Goal: Task Accomplishment & Management: Manage account settings

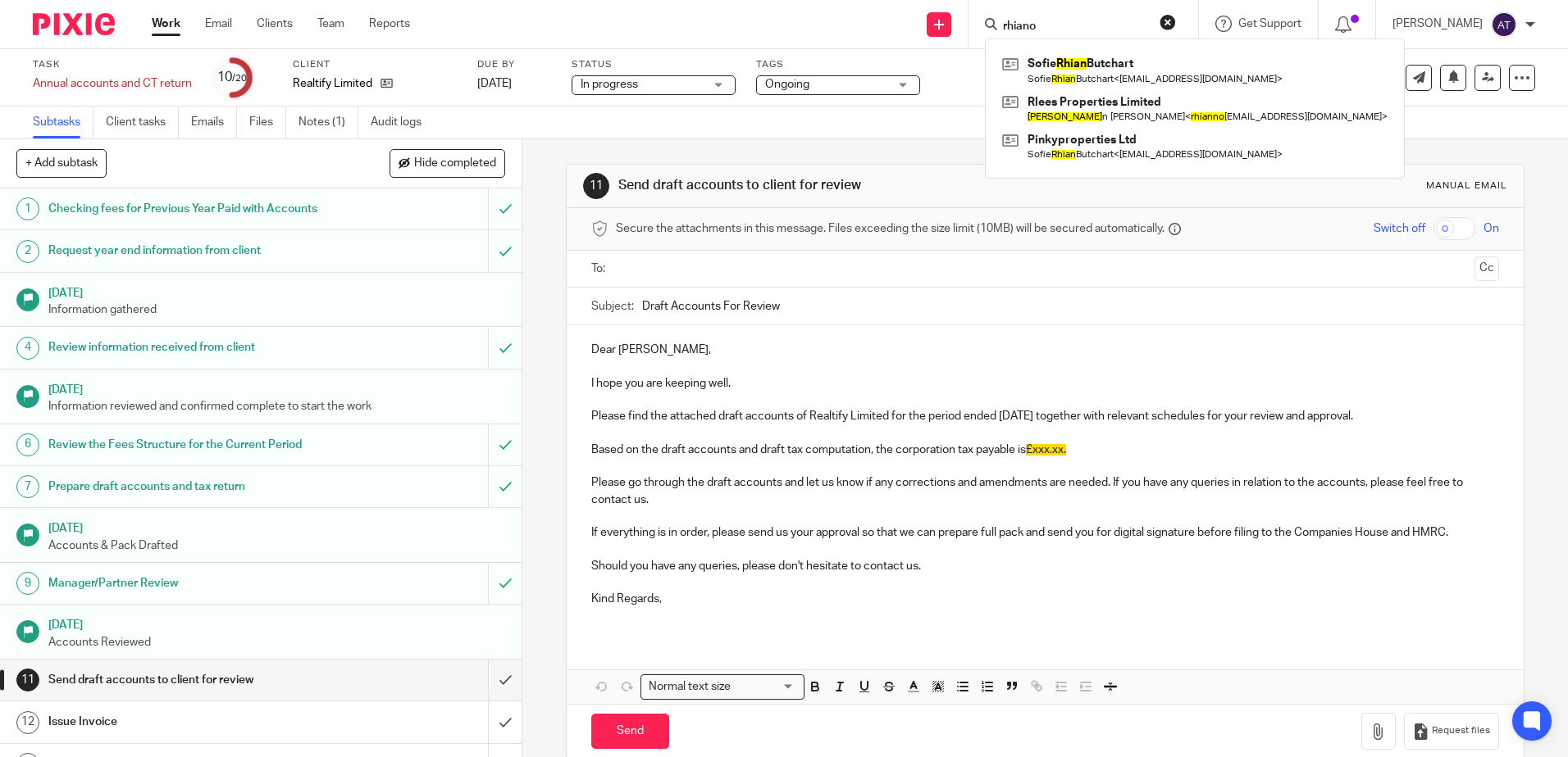
click at [998, 32] on div "rhiano" at bounding box center [1081, 24] width 191 height 20
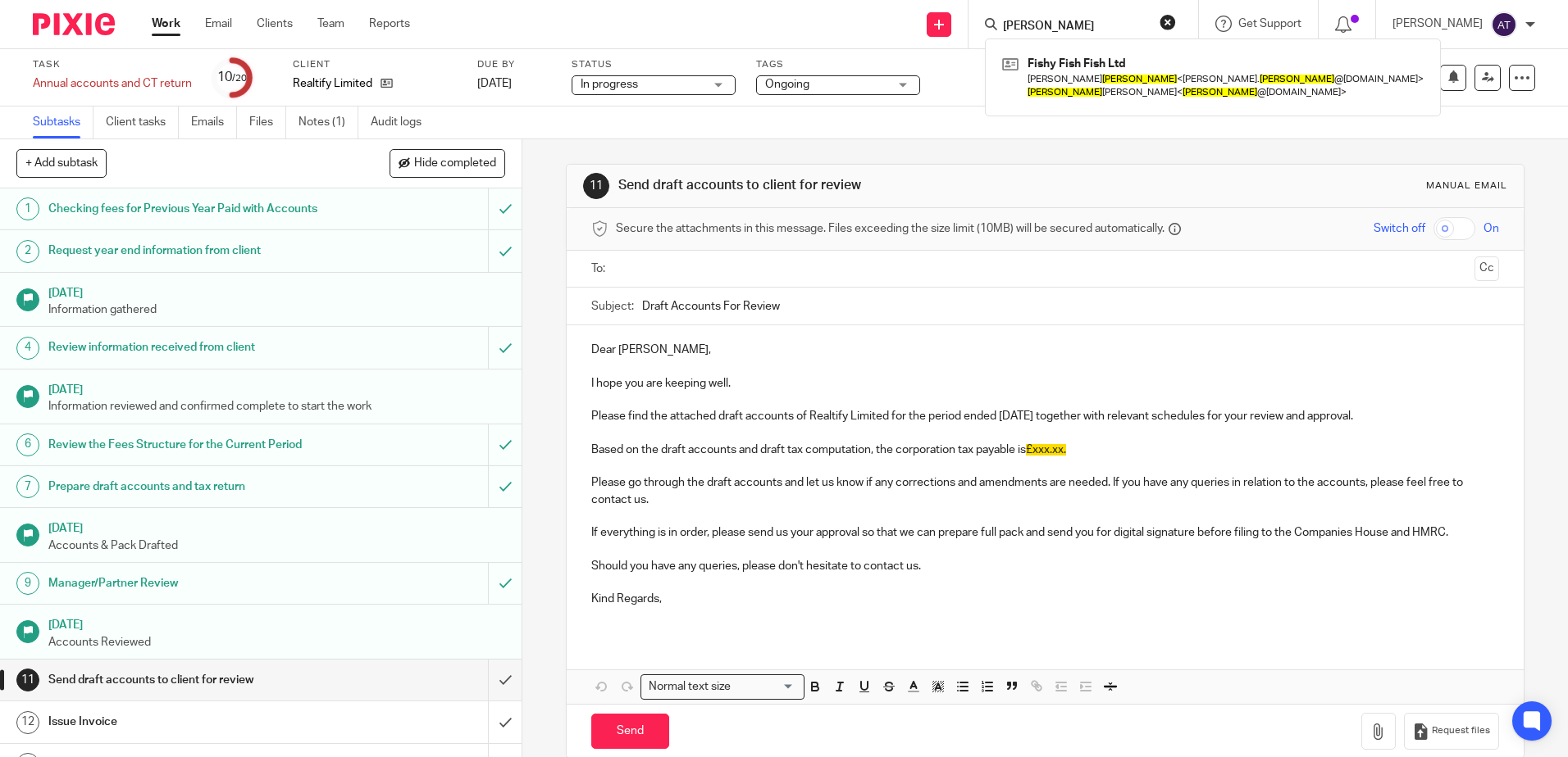
click at [1031, 28] on input "chris jones" at bounding box center [1074, 27] width 148 height 15
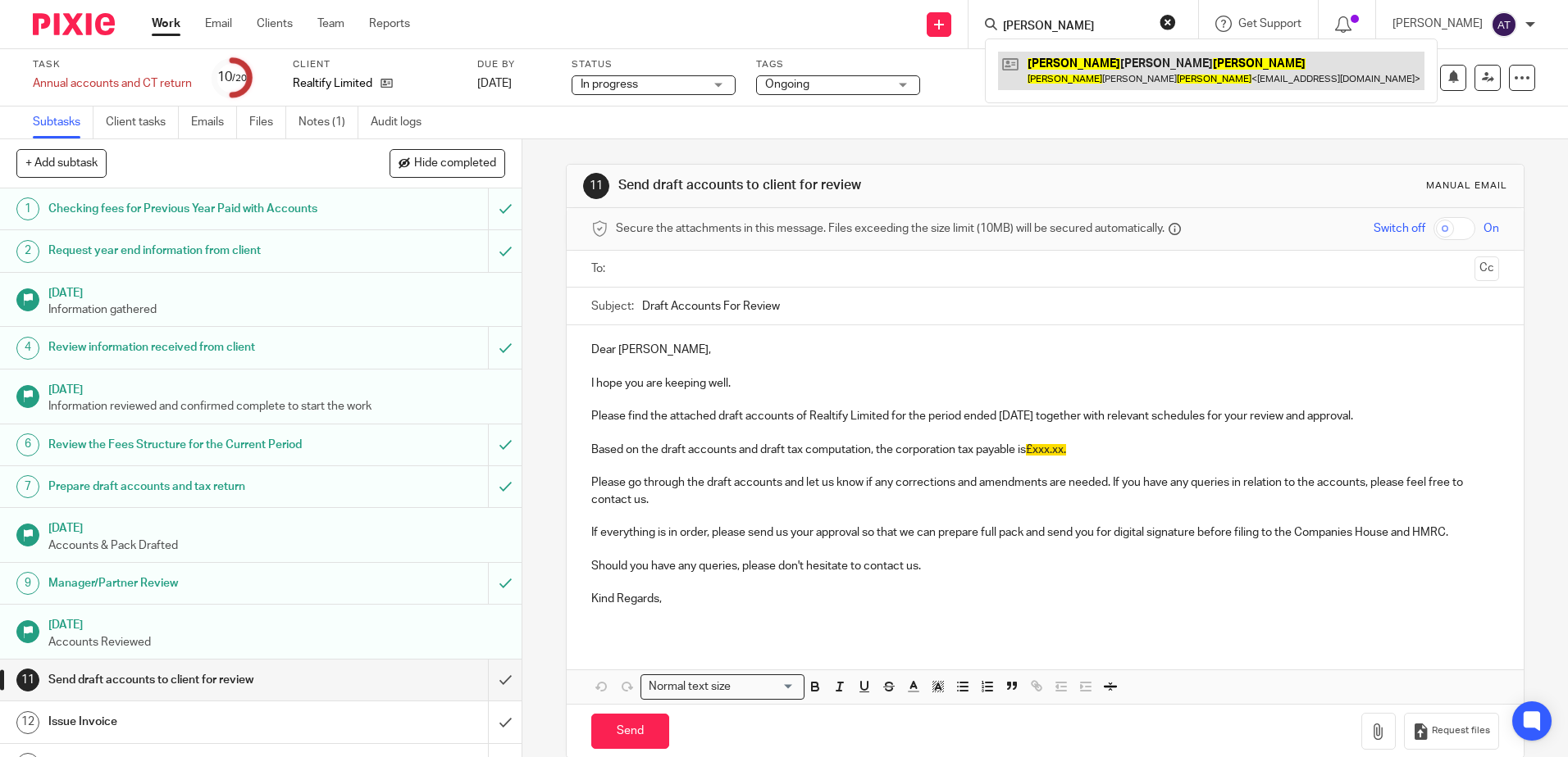
type input "christopher jones"
click at [1095, 74] on link at bounding box center [1211, 70] width 426 height 38
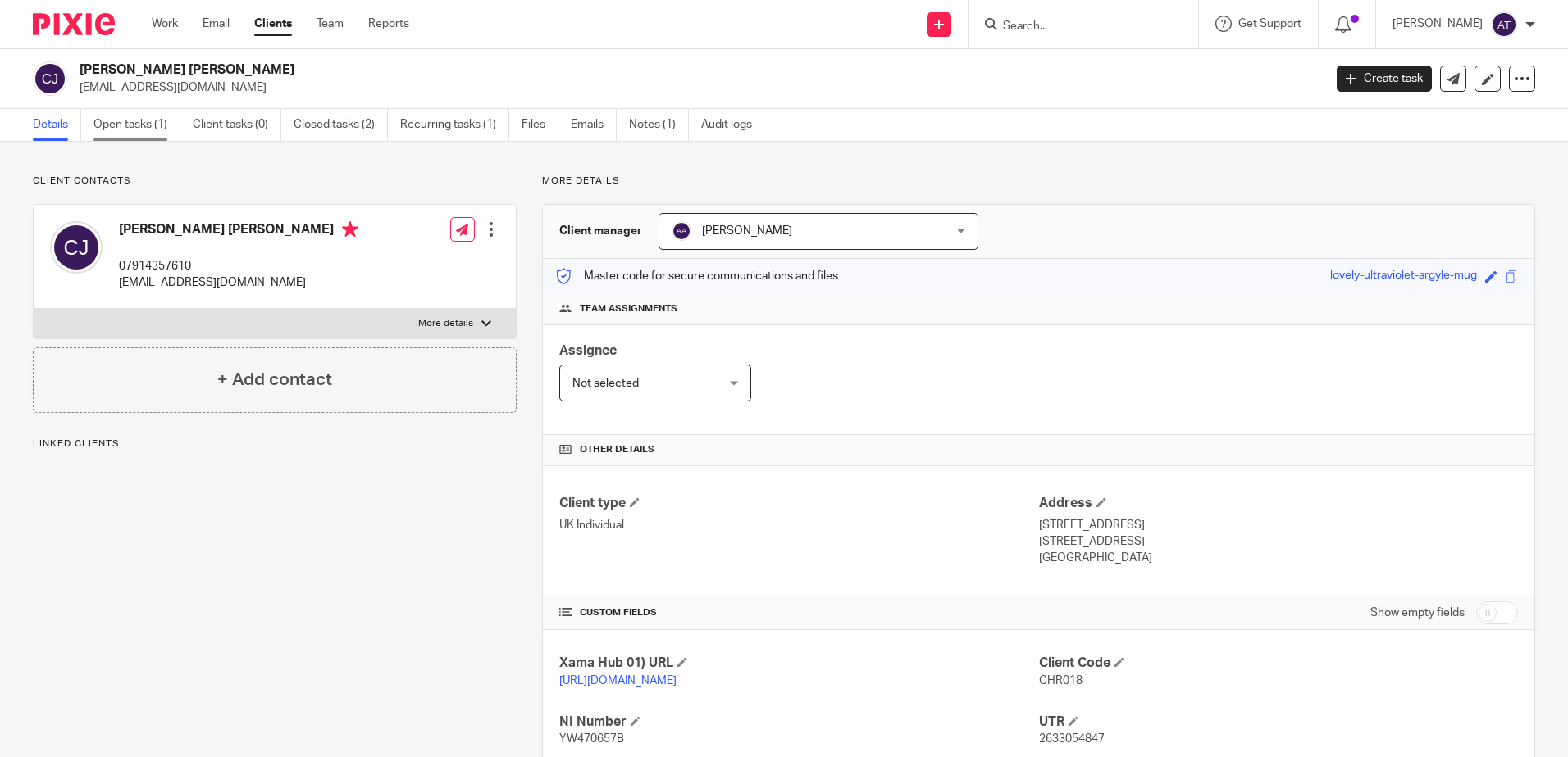
click at [135, 114] on link "Open tasks (1)" at bounding box center [137, 125] width 87 height 32
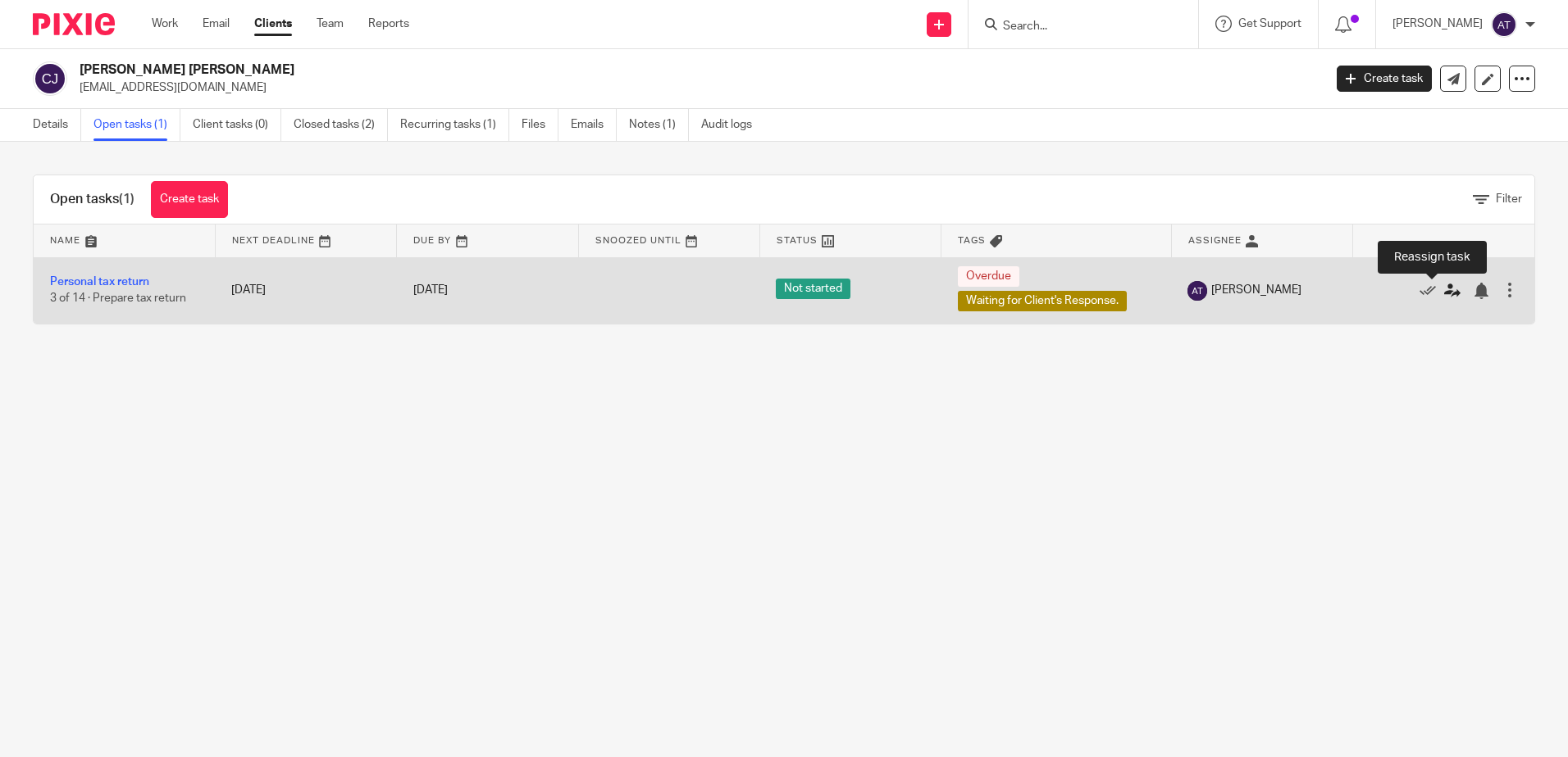
click at [1444, 290] on icon at bounding box center [1452, 291] width 17 height 17
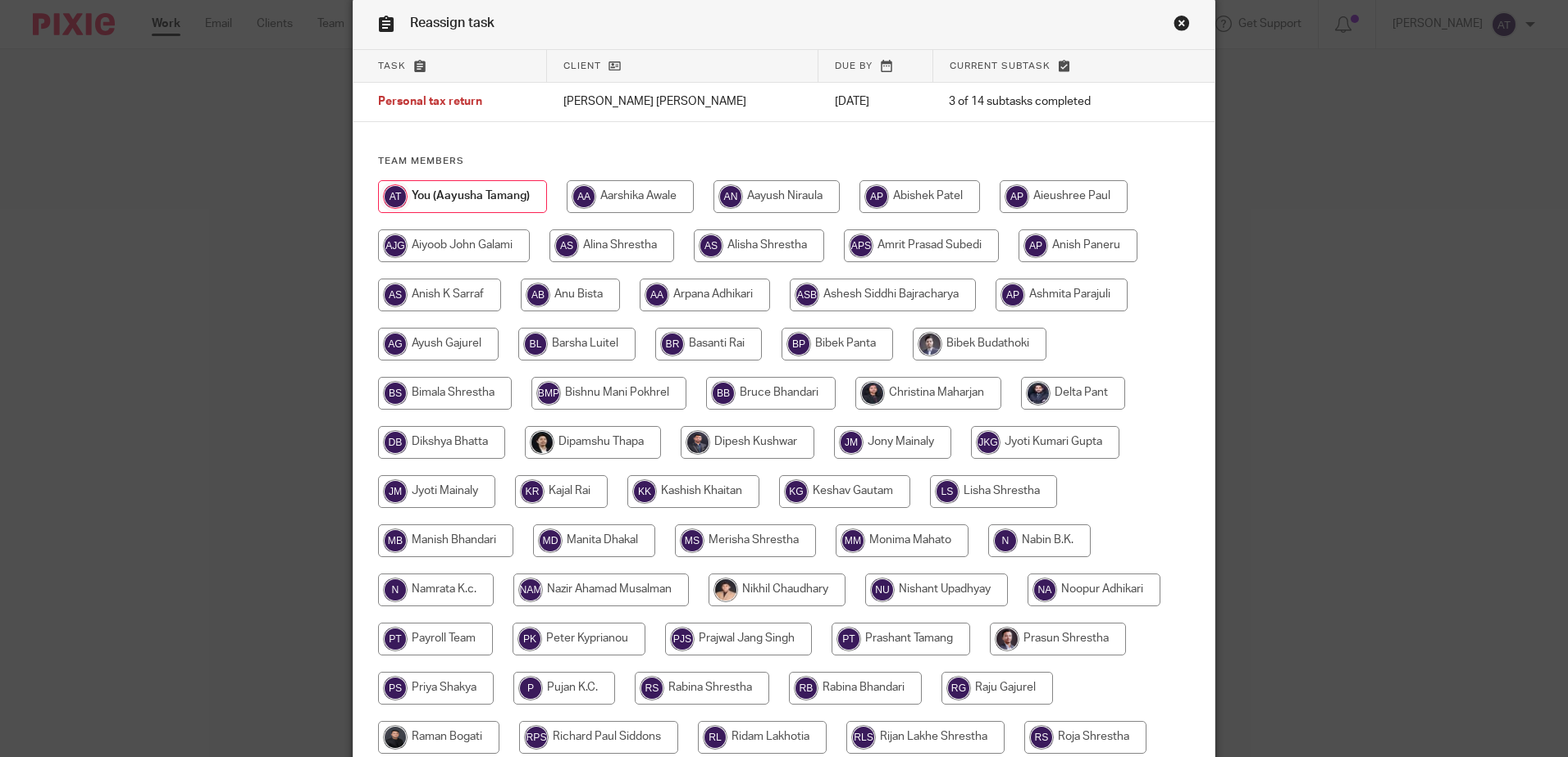
scroll to position [52, 0]
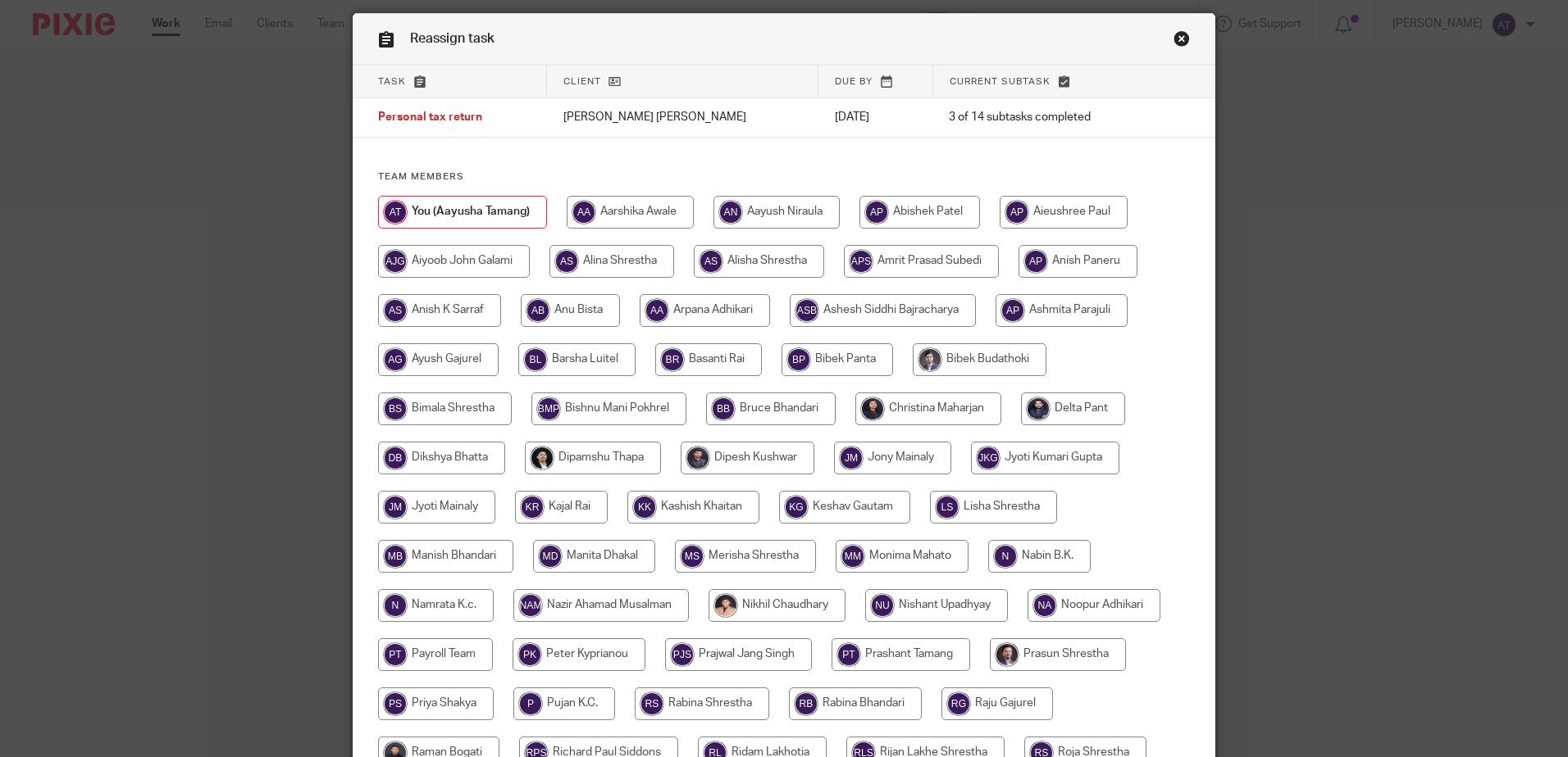
click at [743, 310] on input "radio" at bounding box center [705, 311] width 130 height 33
radio input "true"
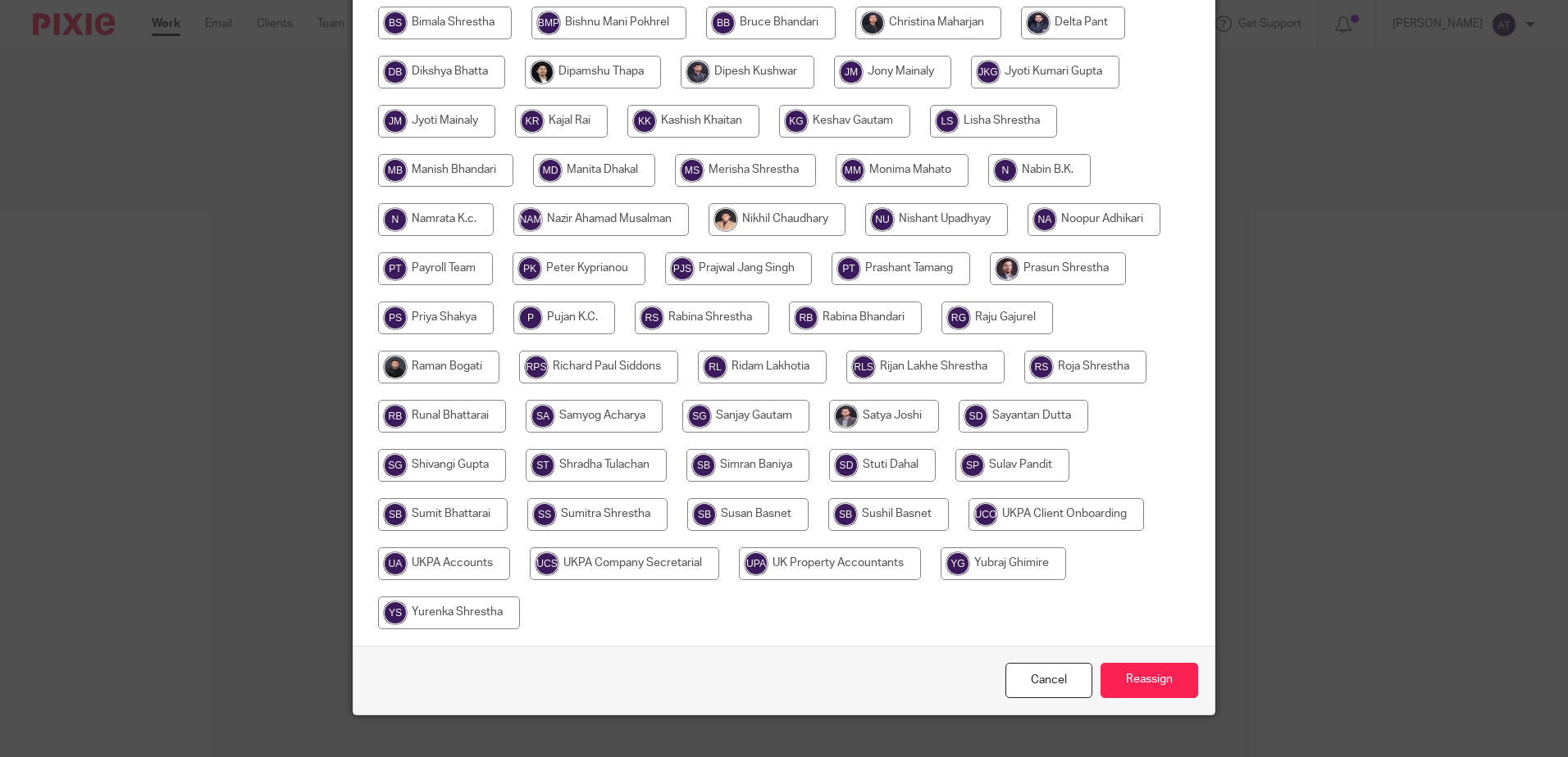
scroll to position [462, 0]
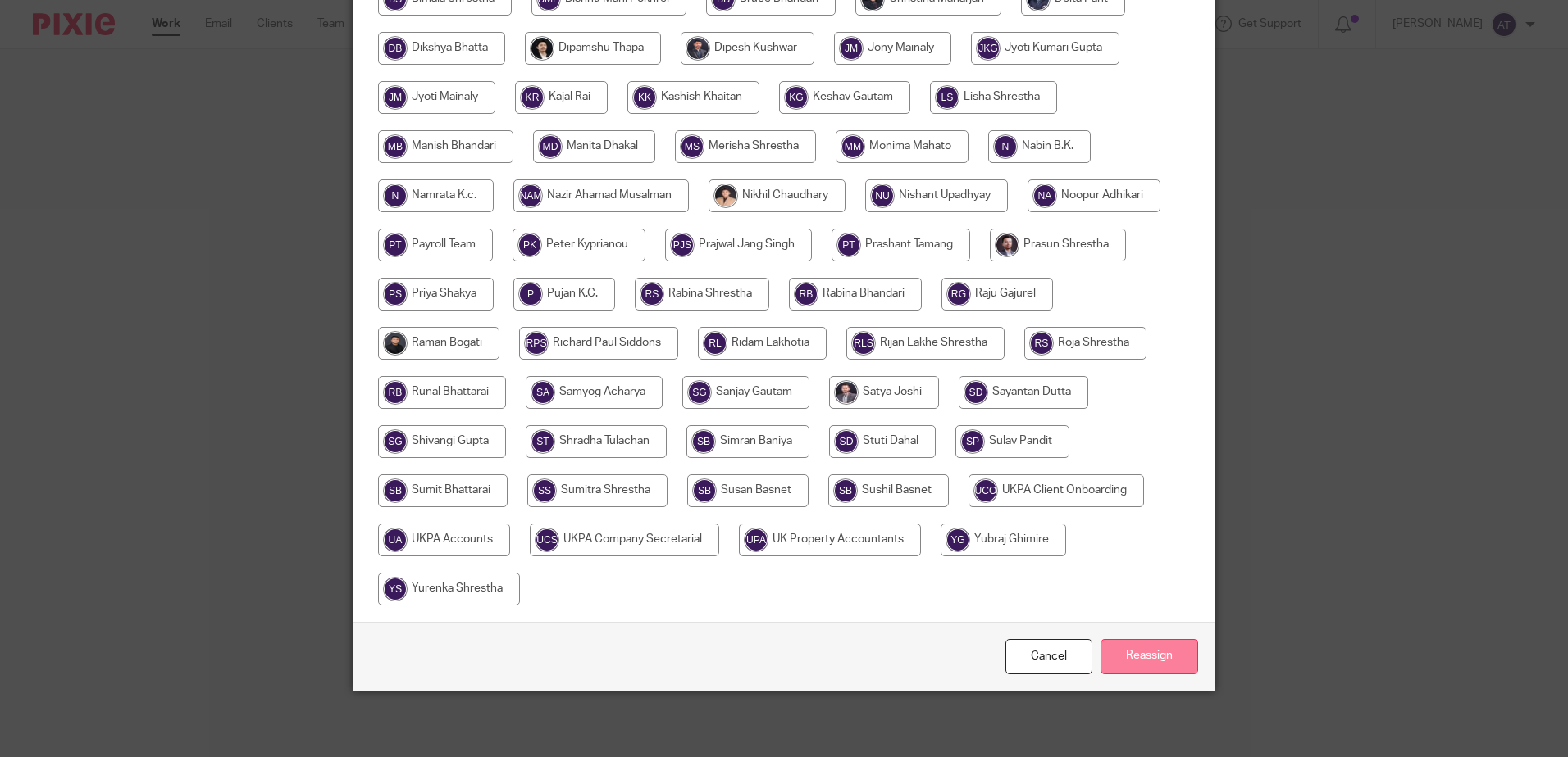
click at [1126, 646] on input "Reassign" at bounding box center [1149, 657] width 97 height 35
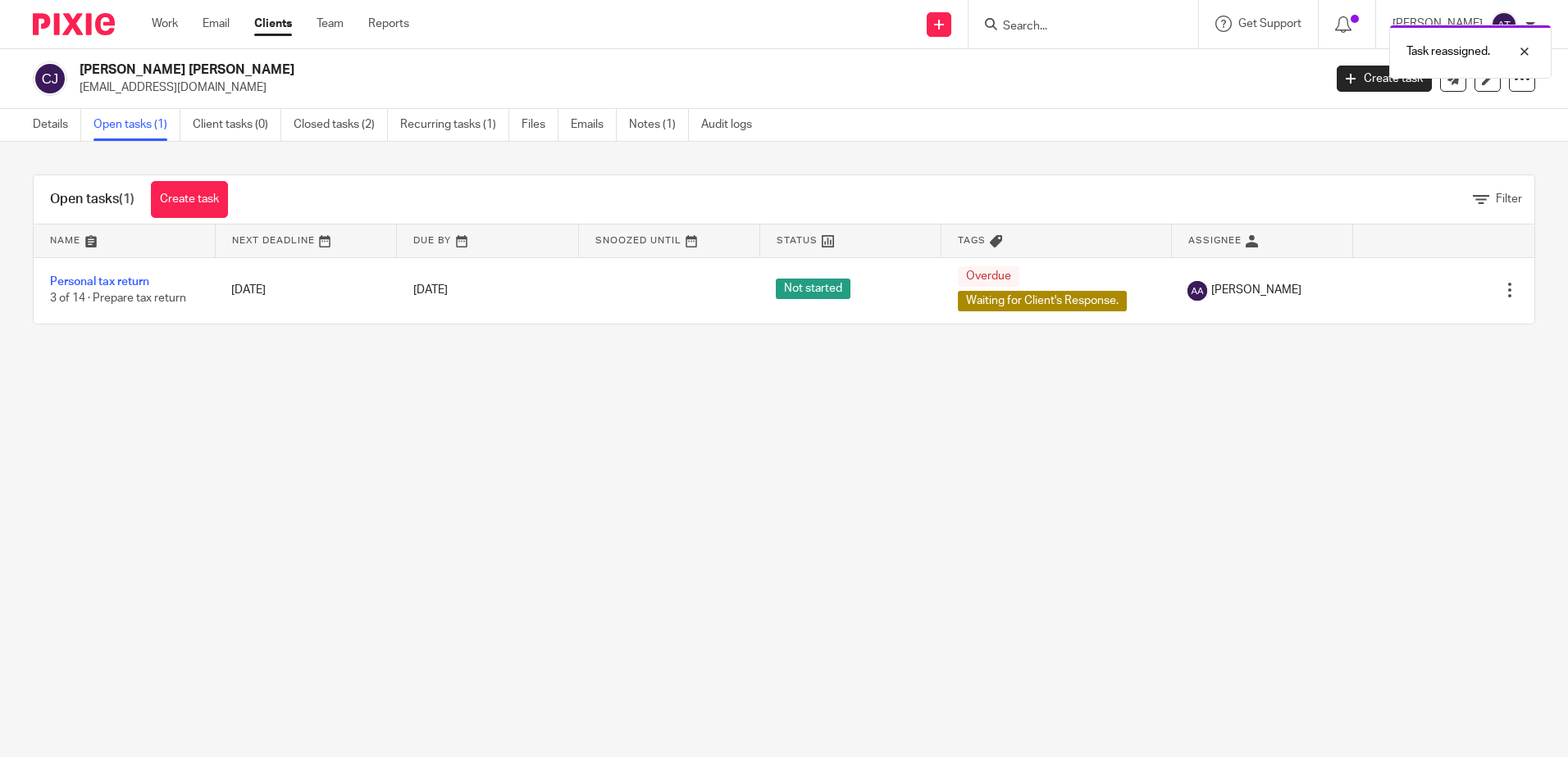
click at [1203, 129] on div "Details Open tasks (1) Client tasks (0) Closed tasks (2) Recurring tasks (1) Fi…" at bounding box center [784, 126] width 1568 height 33
click at [1106, 33] on input "Search" at bounding box center [1074, 27] width 148 height 15
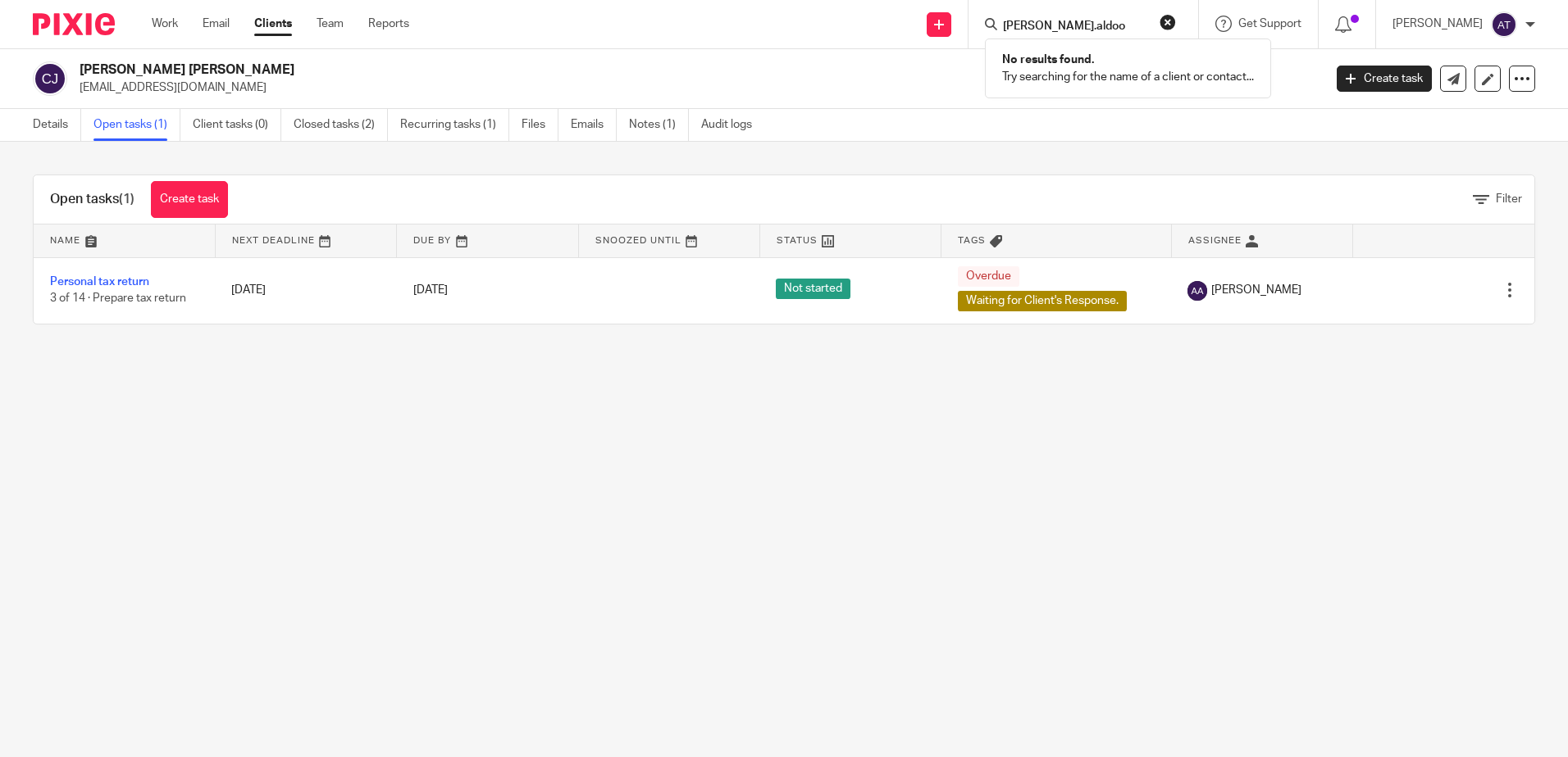
type input "omer.aldoo"
click at [835, 507] on main "Christopher Alan Jones mrchrisjones56@gmail.com Create task Update from Compani…" at bounding box center [784, 378] width 1568 height 757
click at [974, 556] on main "Christopher Alan Jones mrchrisjones56@gmail.com Create task Update from Compani…" at bounding box center [784, 378] width 1568 height 757
click at [1065, 26] on input "Search" at bounding box center [1074, 27] width 148 height 15
type input "bioin"
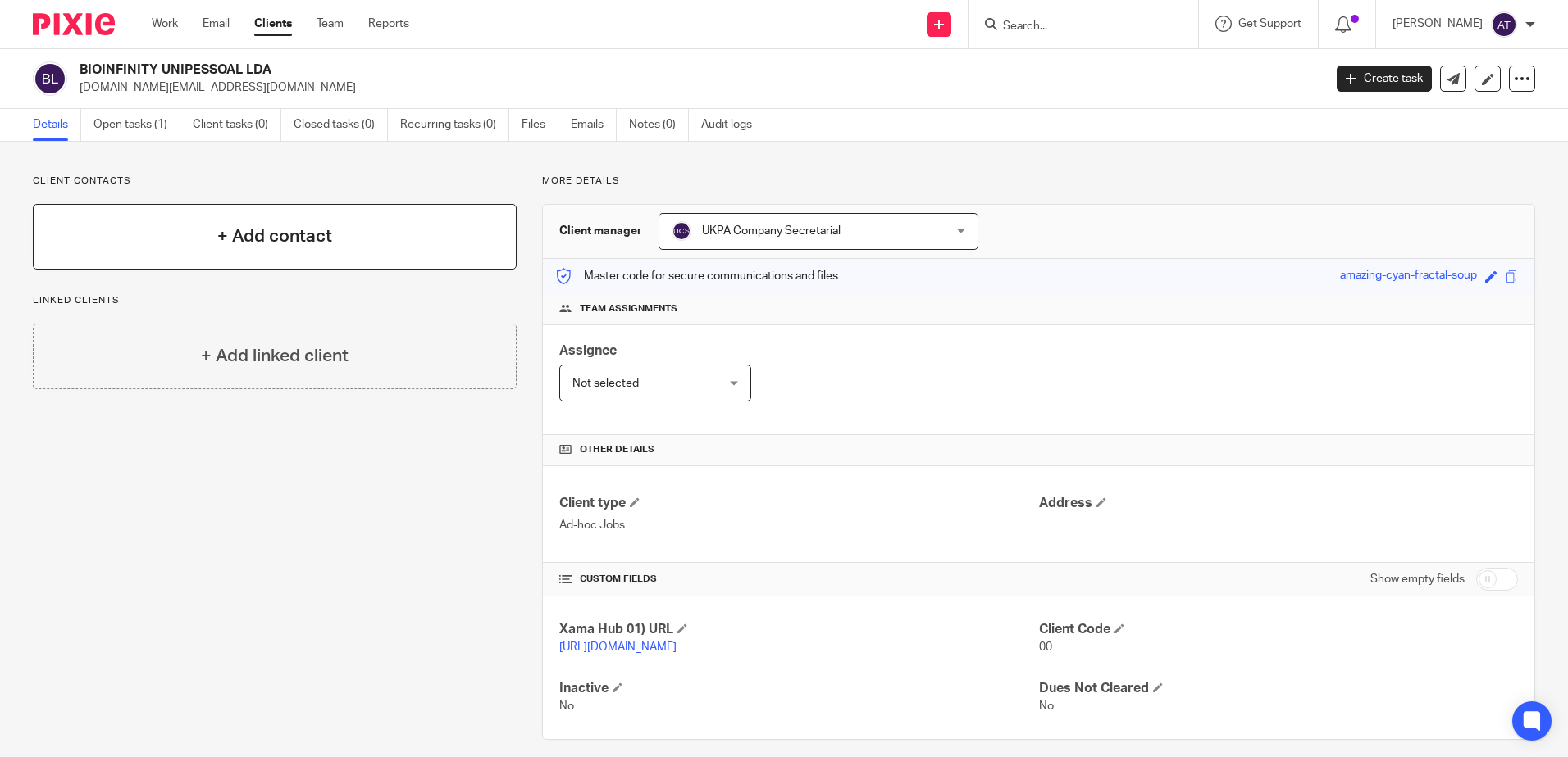
click at [368, 239] on div "+ Add contact" at bounding box center [274, 236] width 484 height 65
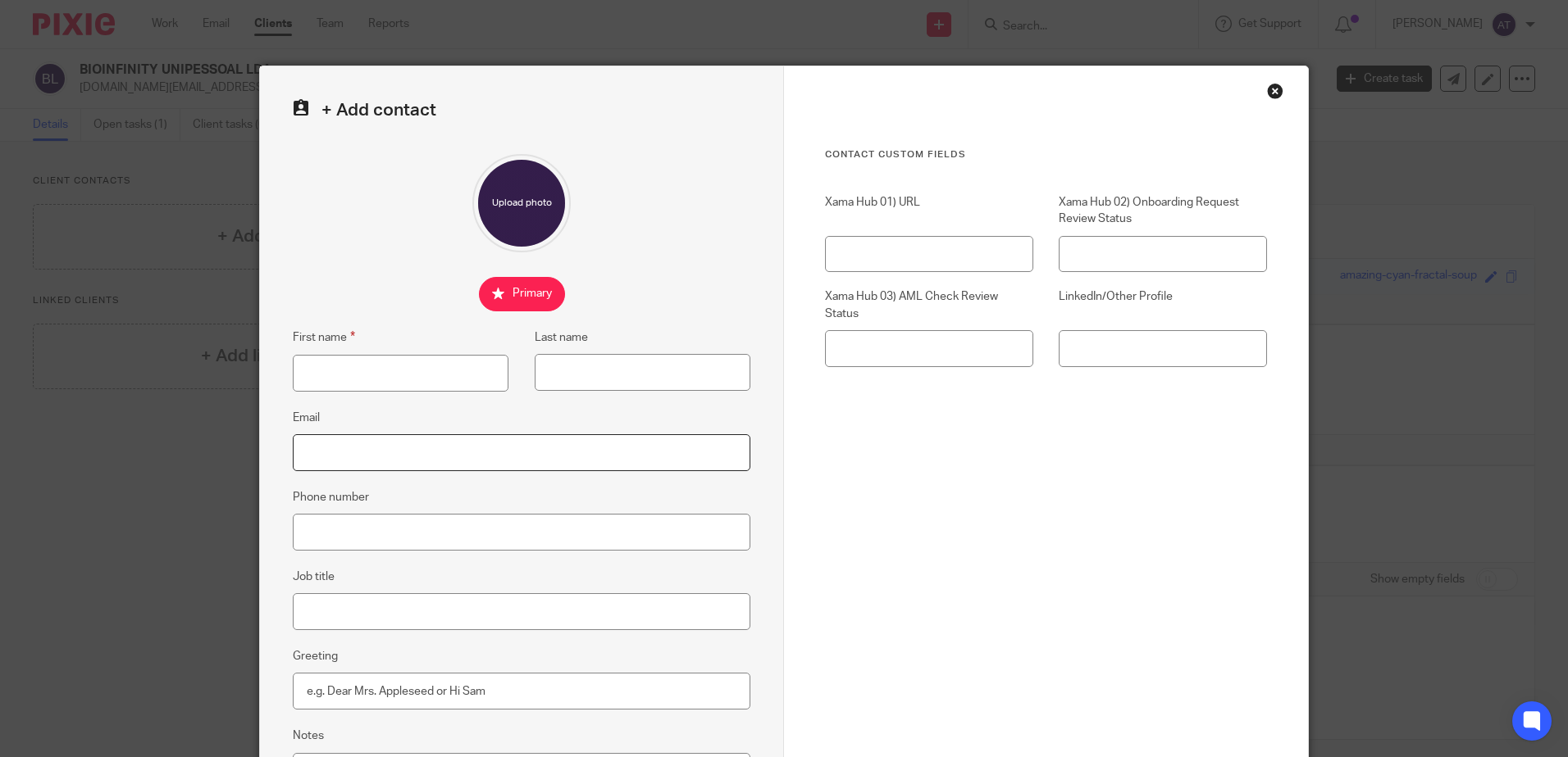
click at [380, 457] on input "Email" at bounding box center [521, 452] width 457 height 37
paste input "bioinfinity.eu@gmail.com"
type input "bioinfinity.eu@gmail.com"
click at [424, 376] on input "First name" at bounding box center [400, 373] width 216 height 37
paste input "P Gorchakov"
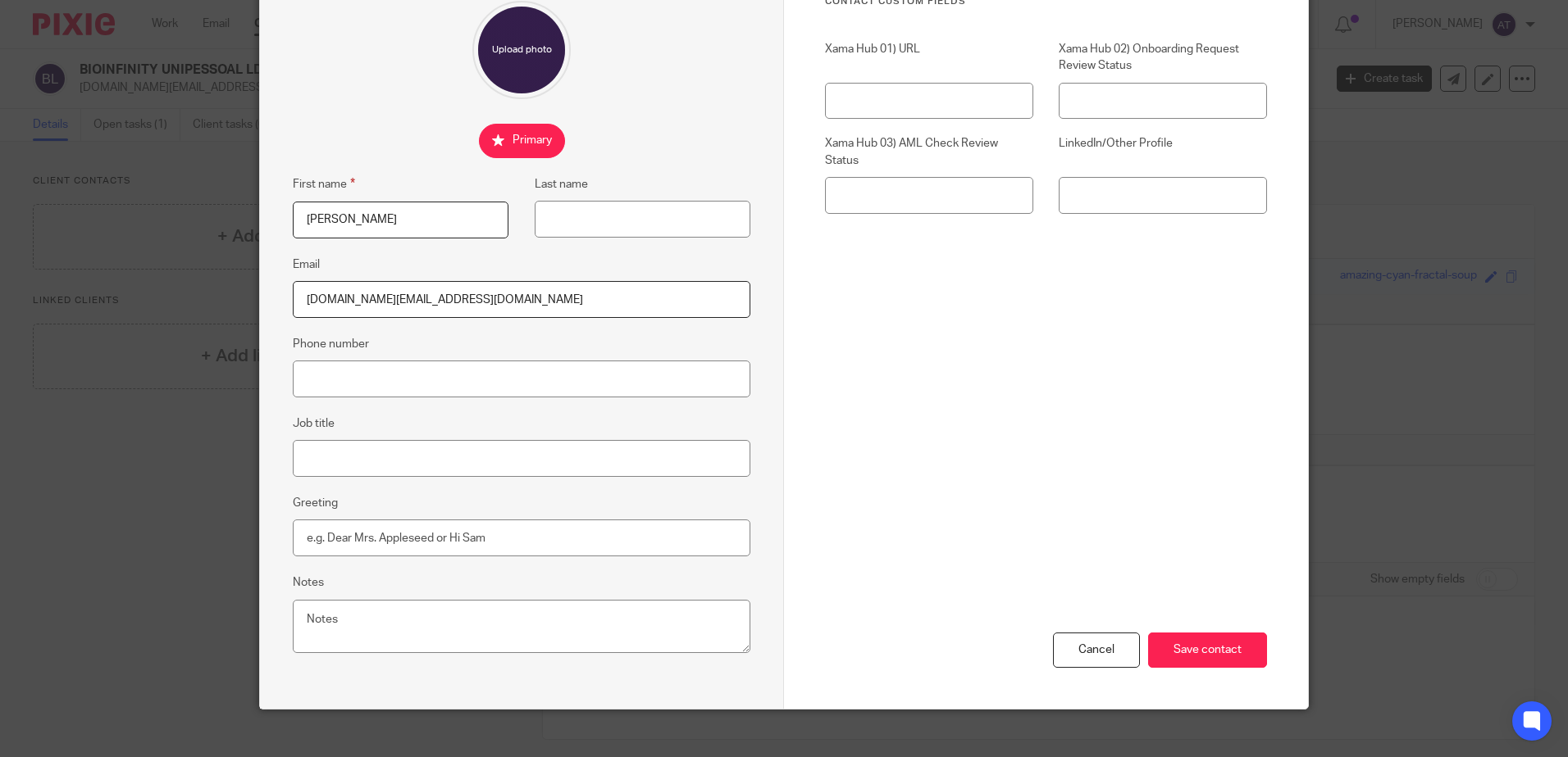
scroll to position [172, 0]
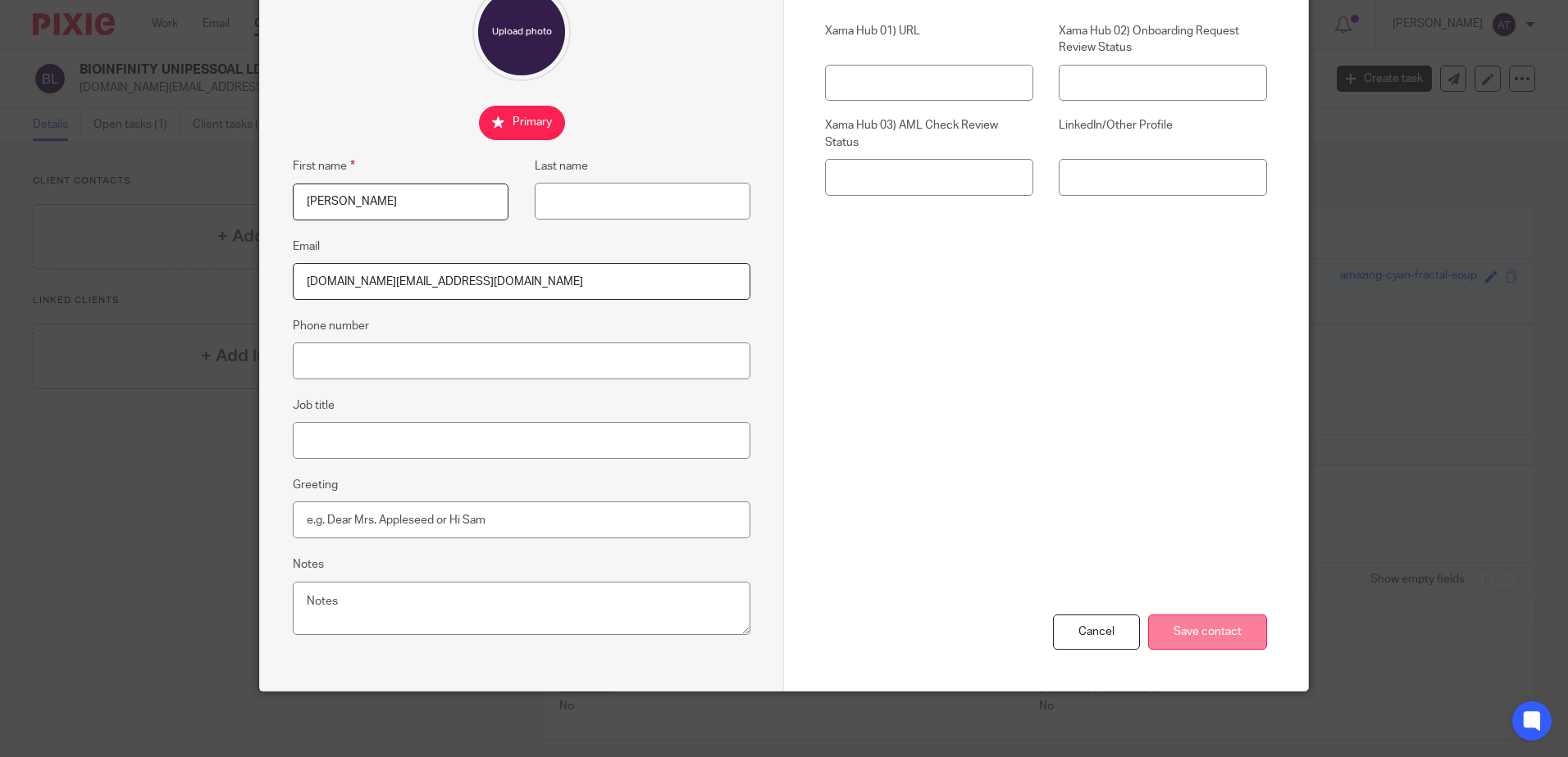
type input "P Gorchakov"
click at [1207, 618] on input "Save contact" at bounding box center [1206, 632] width 118 height 35
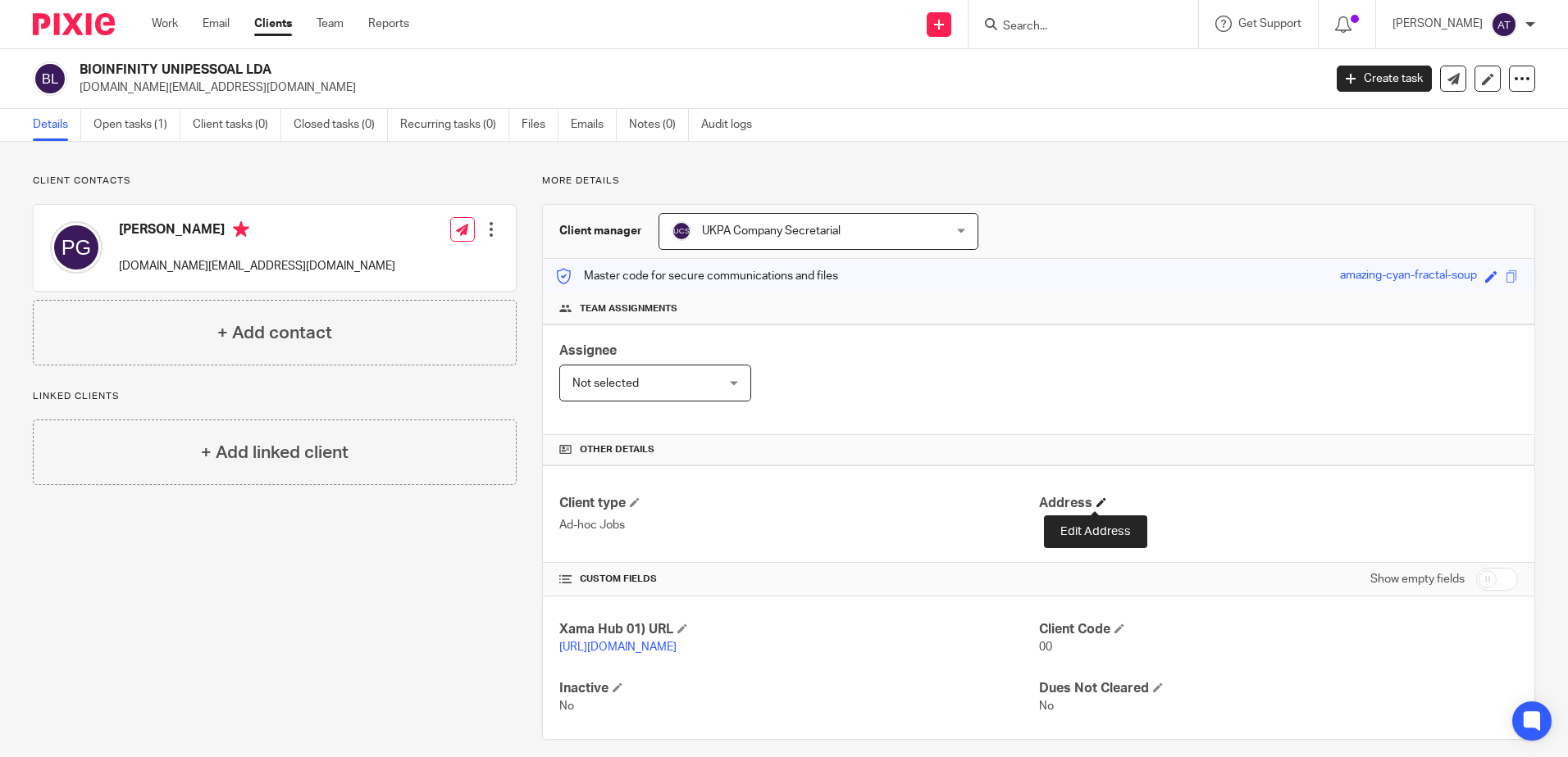
click at [1096, 503] on span at bounding box center [1101, 502] width 10 height 10
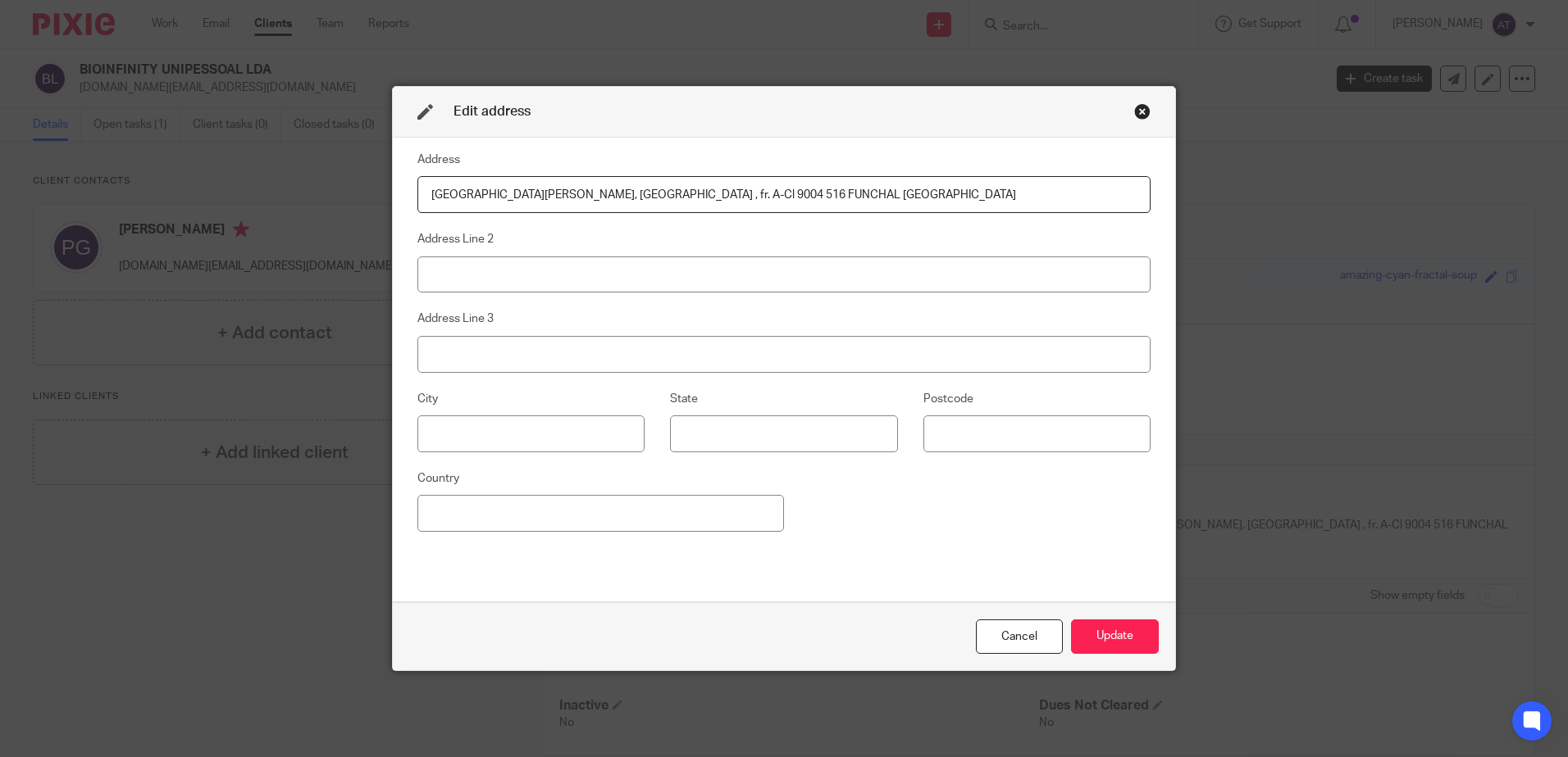
click at [876, 193] on input "Rua da Ponta da Cruz, Centro Comercial Centromar , fr. A-Cl 9004 516 FUNCHAL PO…" at bounding box center [784, 195] width 733 height 37
drag, startPoint x: 936, startPoint y: 197, endPoint x: 413, endPoint y: 219, distance: 523.5
click at [418, 219] on div "Address Rua da Ponta da Cruz, Centro Comercial Centromar , fr. A-Cl 9004 516 FU…" at bounding box center [784, 369] width 733 height 440
click at [538, 193] on input "Rua da Ponta da Cruz, Centro Comercial Centromar , fr. A-Cl 9004 516 FUNCHAL PO…" at bounding box center [784, 195] width 733 height 37
drag, startPoint x: 687, startPoint y: 194, endPoint x: 371, endPoint y: 218, distance: 316.9
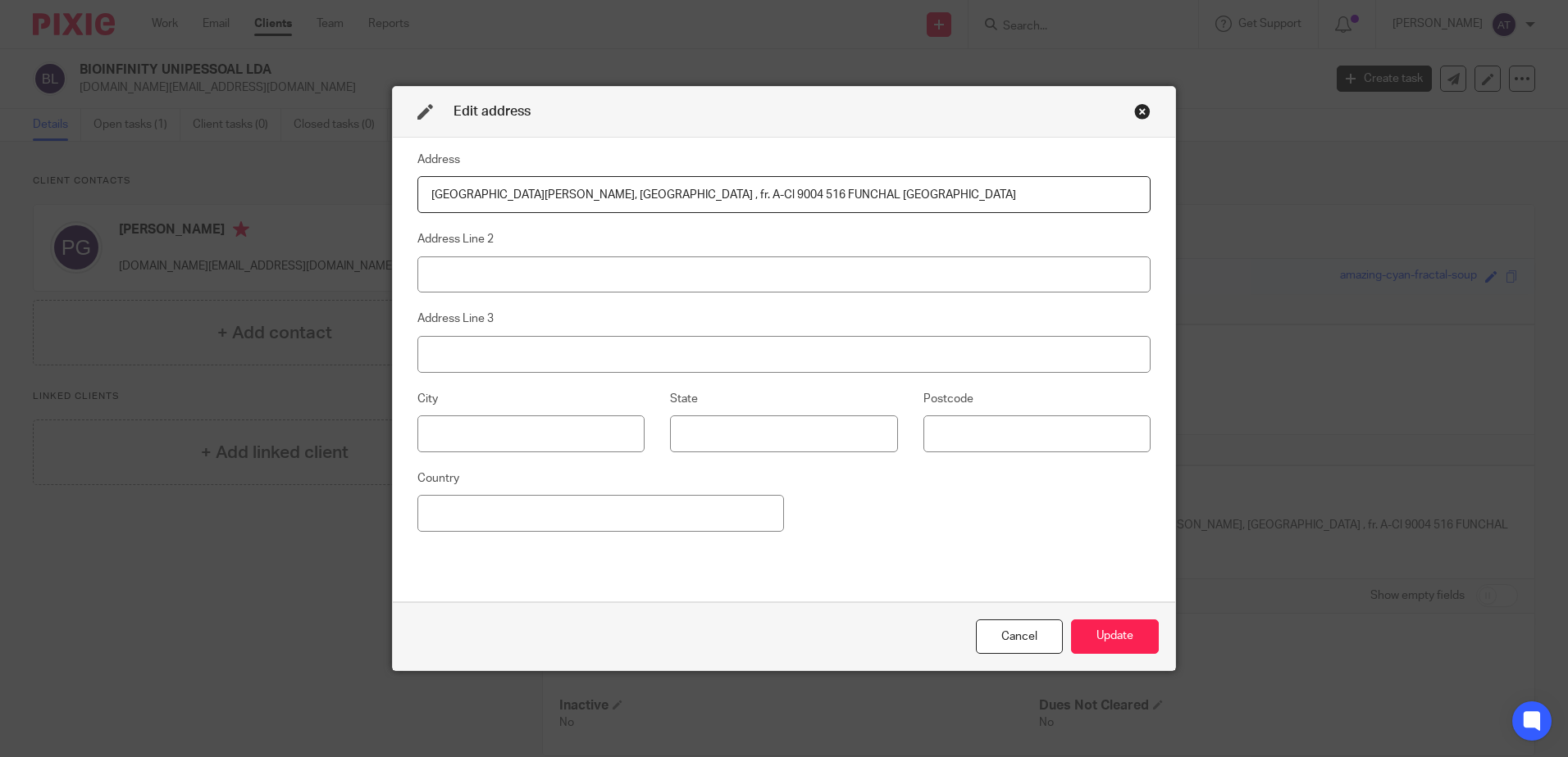
click at [371, 218] on div "Edit address Address Rua da Ponta da Cruz, Centro Comercial Centromar , fr. A-C…" at bounding box center [784, 378] width 1568 height 757
type input "Rua da Ponta da Cruz, Centro Comercial Centromar , fr. A-Cl 9004 516 FUNCHAL PO…"
click at [694, 195] on input "Rua da Ponta da Cruz, Centro Comercial Centromar , fr. A-Cl 9004 516 FUNCHAL PO…" at bounding box center [784, 195] width 733 height 37
drag, startPoint x: 786, startPoint y: 199, endPoint x: 931, endPoint y: 184, distance: 145.8
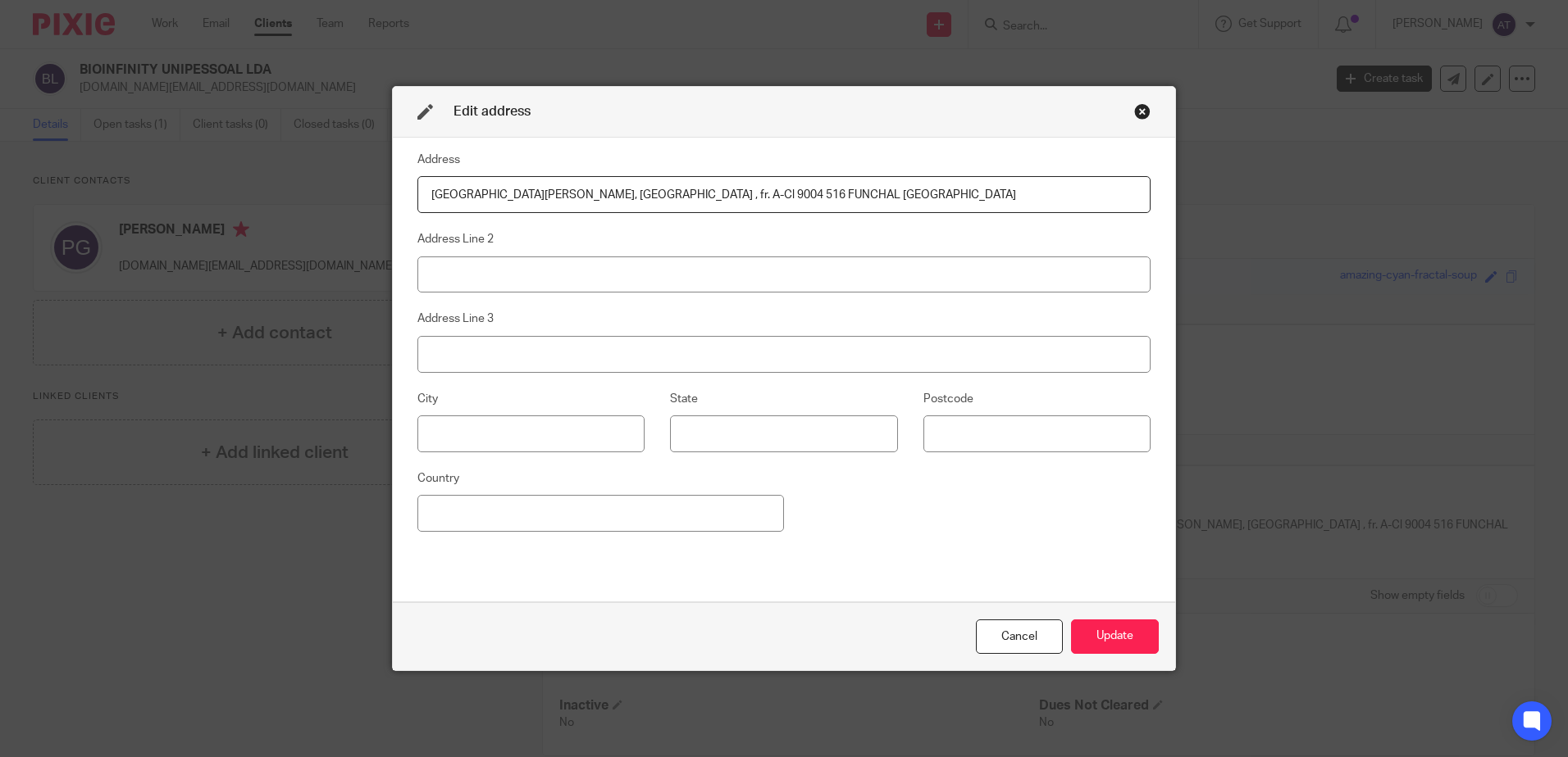
click at [931, 184] on input "Rua da Ponta da Cruz, Centro Comercial Centromar , fr. A-Cl 9004 516 FUNCHAL PO…" at bounding box center [784, 195] width 733 height 37
click at [502, 434] on input at bounding box center [531, 434] width 227 height 37
type input "Funchal"
click at [507, 508] on input at bounding box center [600, 513] width 366 height 37
type input "Portugal"
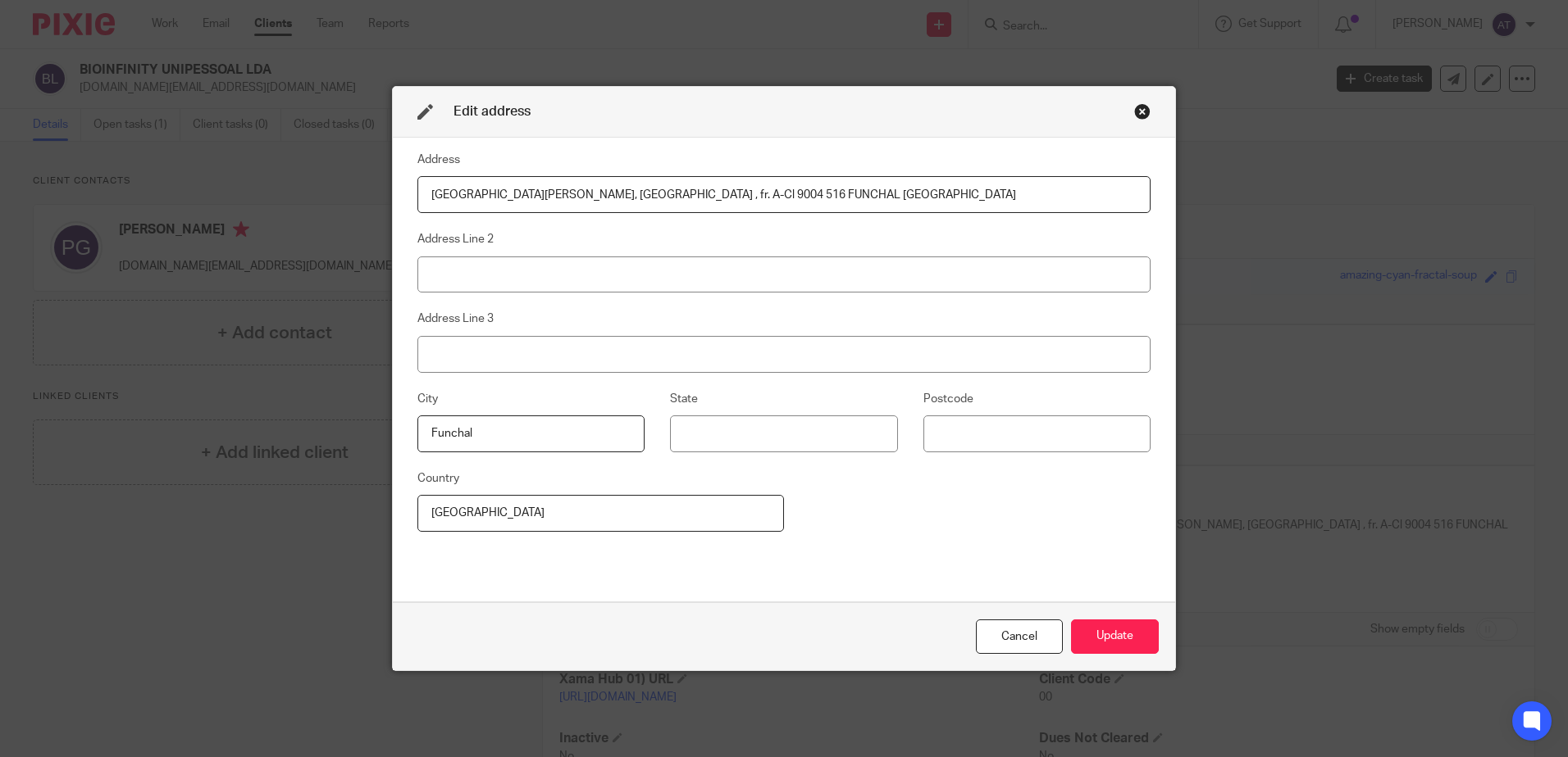
drag, startPoint x: 924, startPoint y: 197, endPoint x: 689, endPoint y: 194, distance: 235.0
click at [689, 194] on input "Rua da Ponta da Cruz, Centro Comercial Centromar , fr. A-Cl 9004 516 FUNCHAL PO…" at bounding box center [784, 195] width 733 height 37
type input "Rua da Ponta da Cruz, Centro Comercial Centromar"
click at [1129, 644] on button "Update" at bounding box center [1114, 637] width 88 height 35
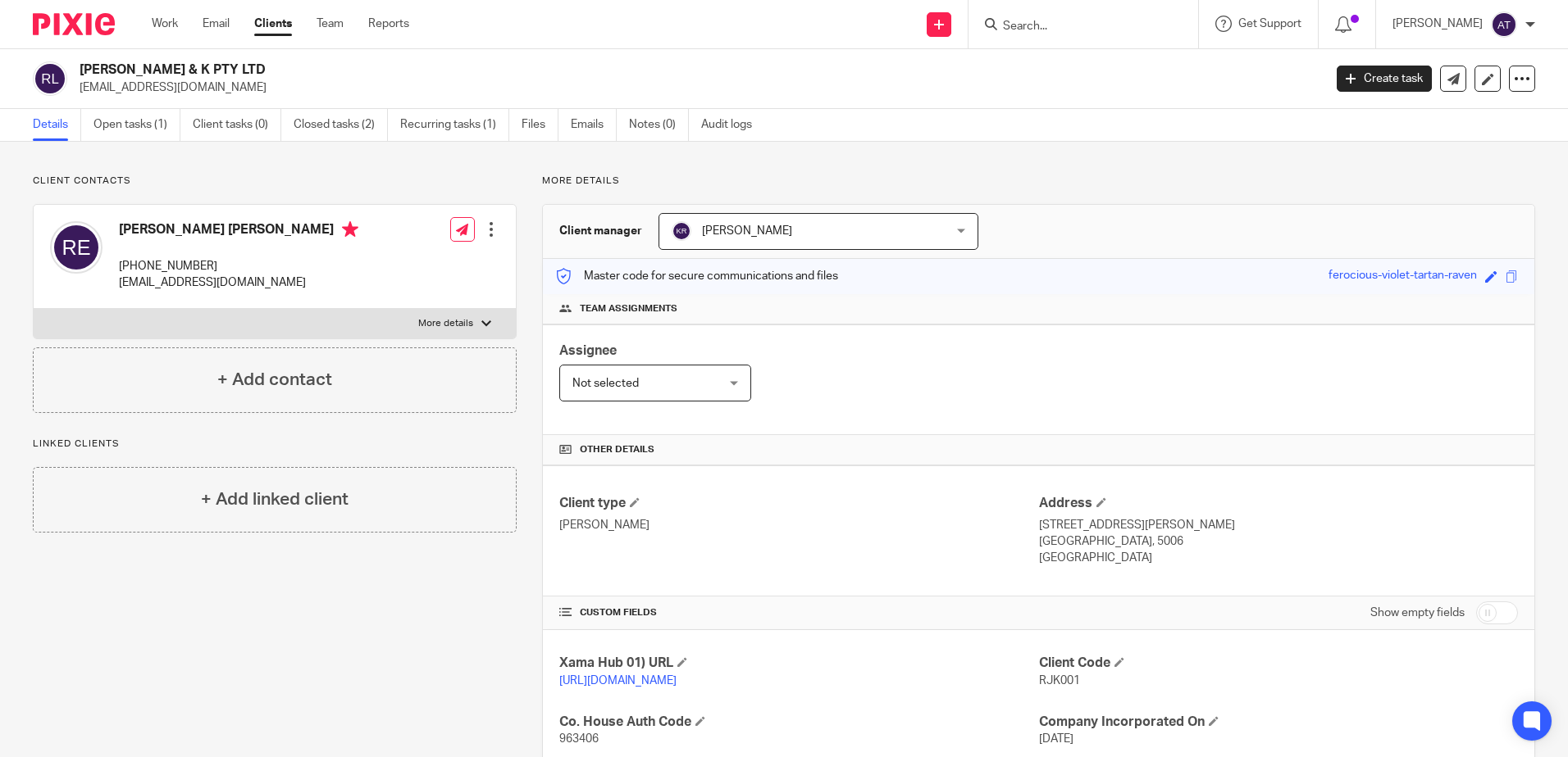
click at [841, 479] on div "Client type [PERSON_NAME] Address [STREET_ADDRESS][PERSON_NAME] [GEOGRAPHIC_DAT…" at bounding box center [1038, 530] width 991 height 131
click at [940, 454] on h4 "Other details" at bounding box center [1038, 450] width 958 height 13
click at [893, 439] on div "Other details" at bounding box center [1038, 450] width 991 height 30
click at [1057, 35] on form at bounding box center [1088, 24] width 174 height 20
click at [1065, 26] on input "Search" at bounding box center [1074, 27] width 148 height 15
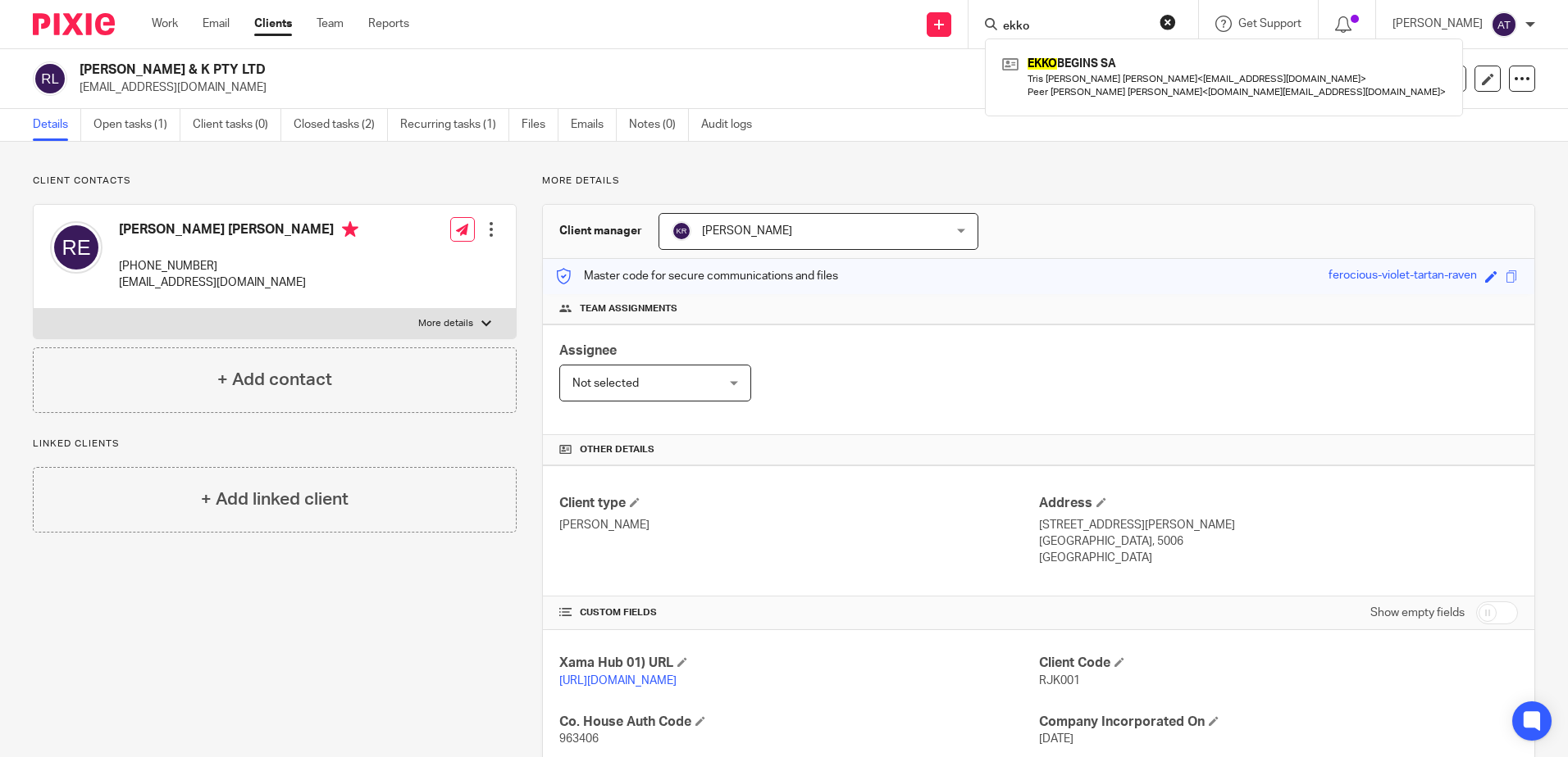
click at [1071, 28] on input "ekko" at bounding box center [1074, 27] width 148 height 15
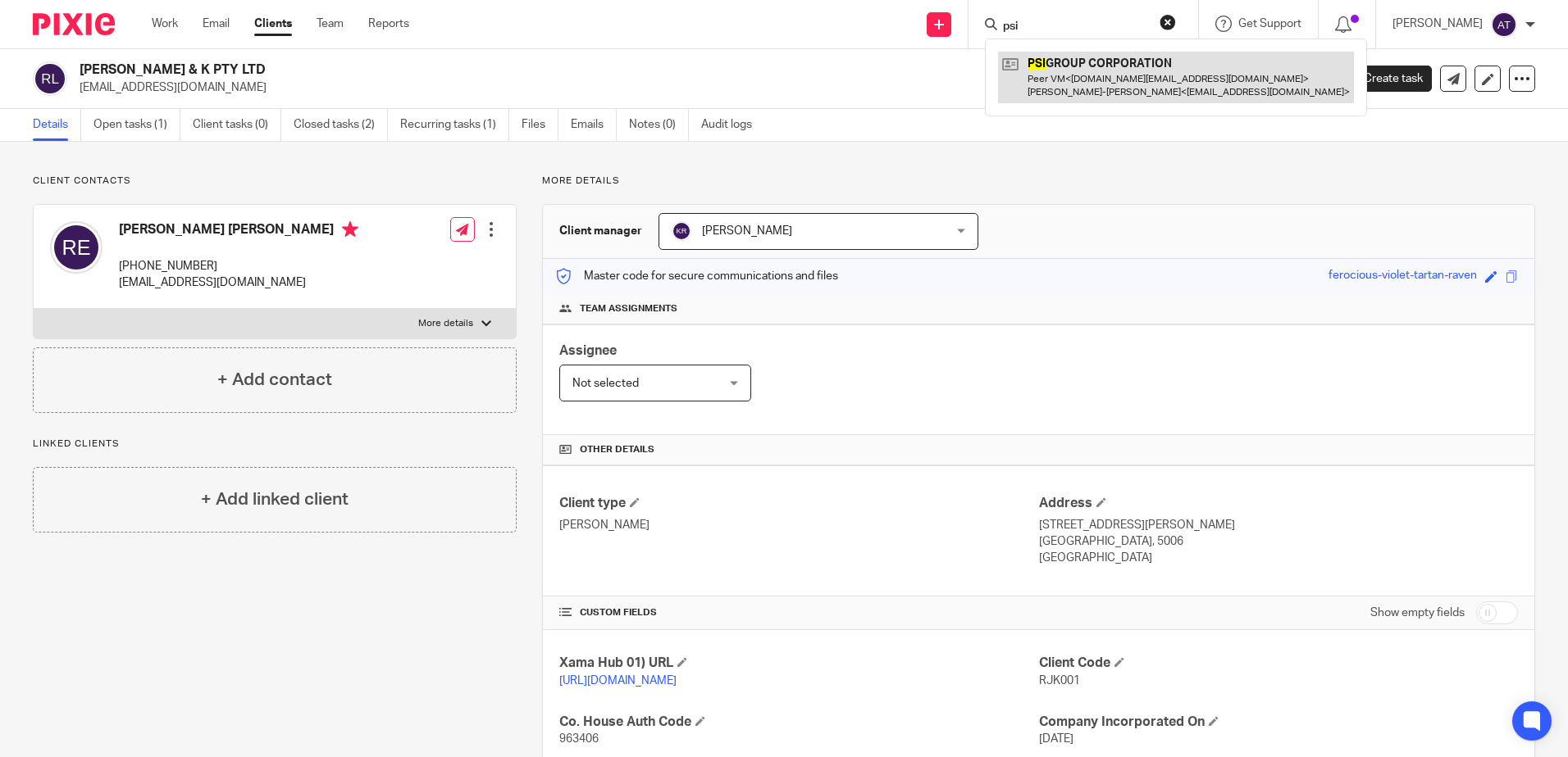
type input "psi"
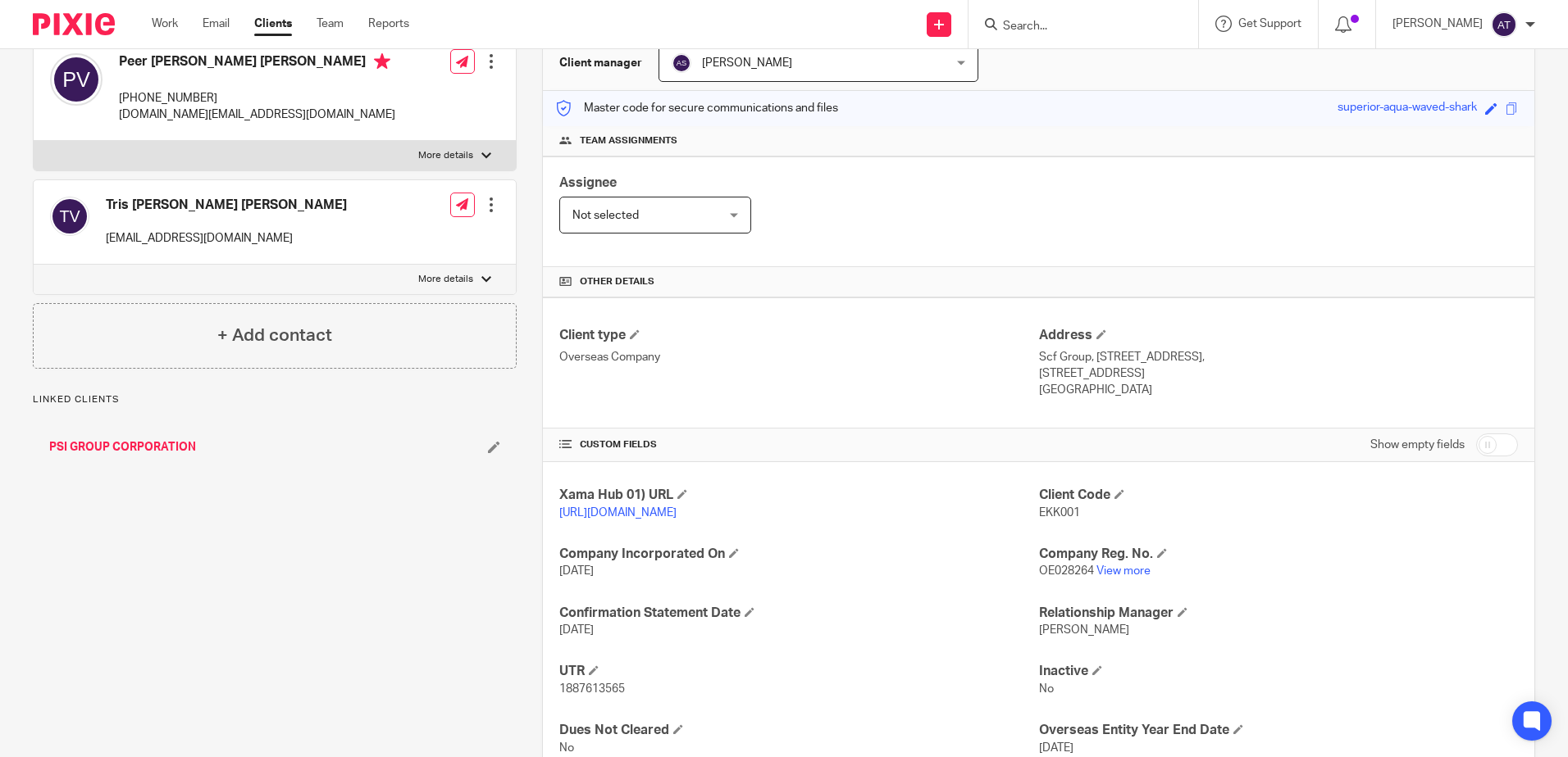
scroll to position [226, 0]
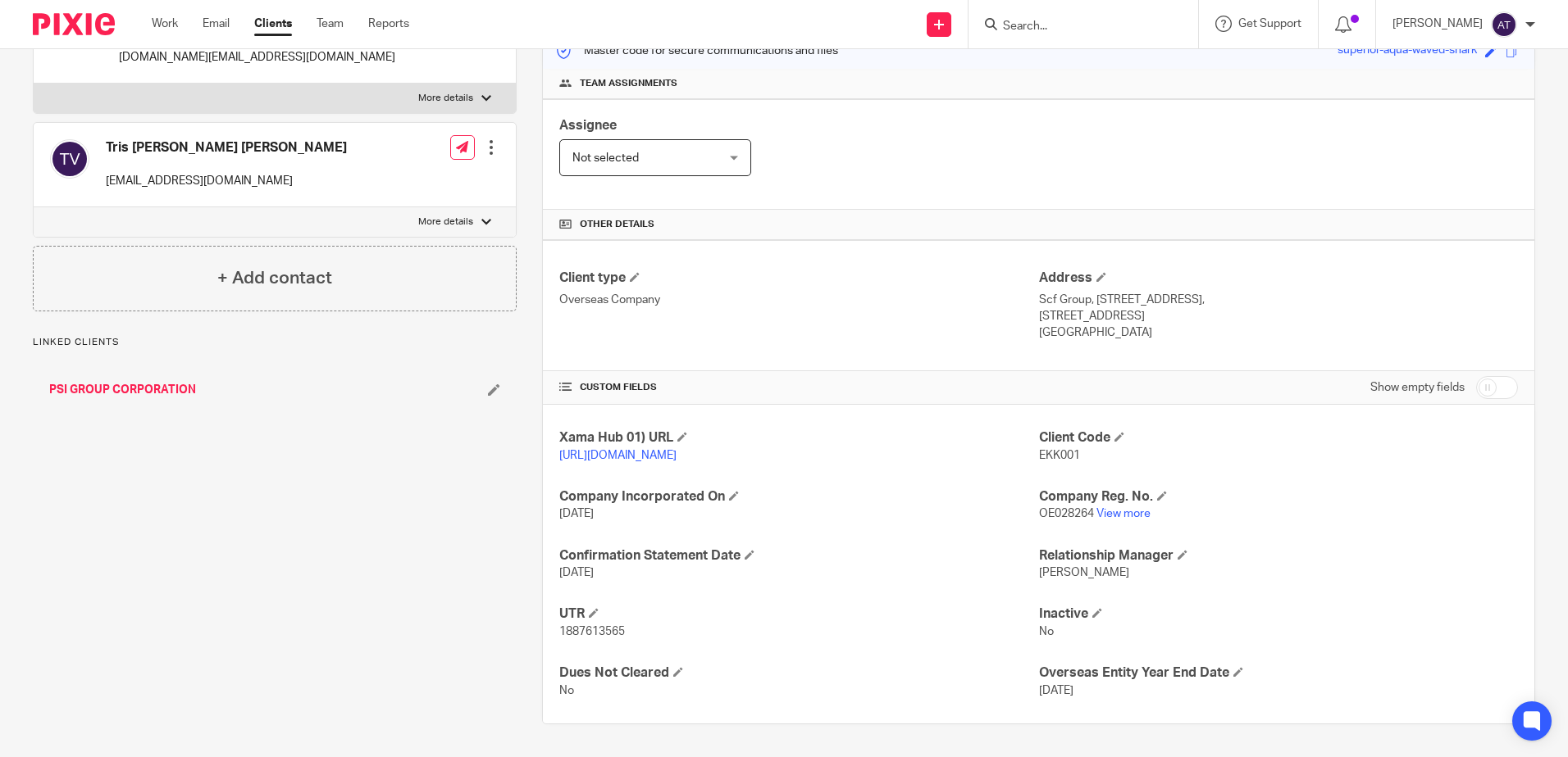
click at [1486, 391] on input "checkbox" at bounding box center [1497, 387] width 42 height 23
checkbox input "true"
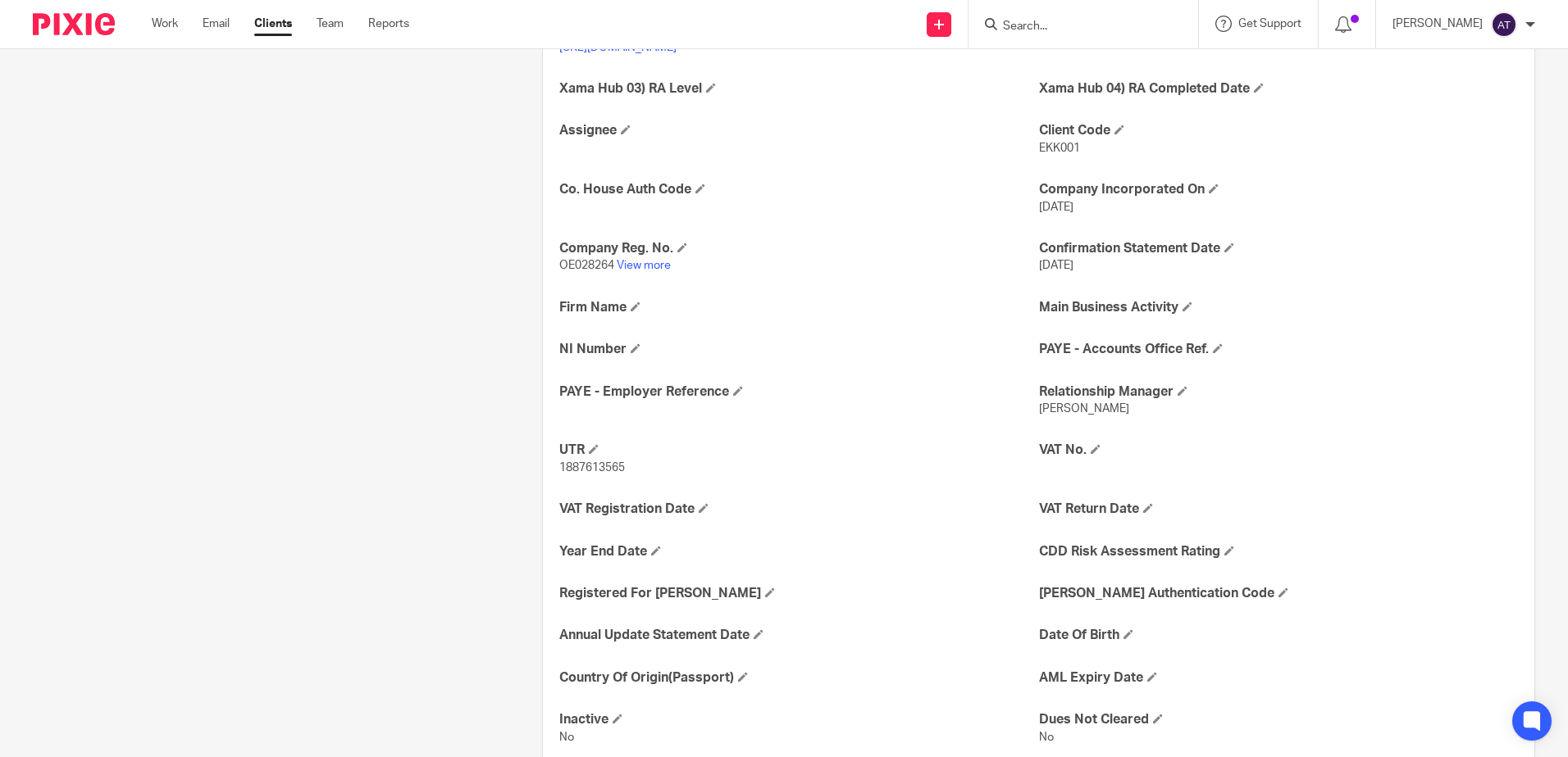
scroll to position [635, 0]
click at [695, 184] on span at bounding box center [700, 186] width 10 height 10
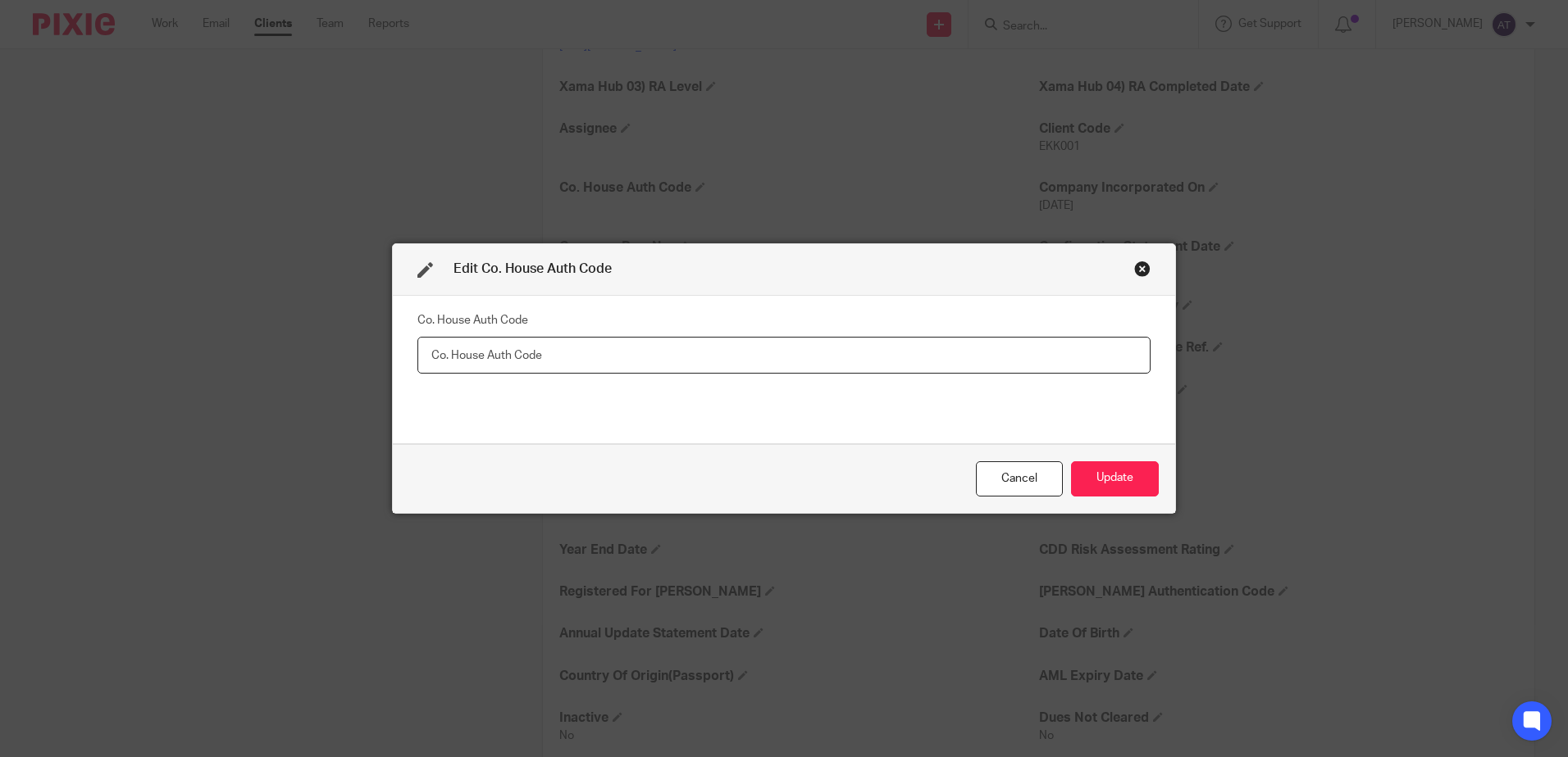
click at [468, 341] on input "text" at bounding box center [784, 355] width 733 height 37
paste input "805365"
type input "805365"
click at [1110, 473] on button "Update" at bounding box center [1114, 479] width 88 height 35
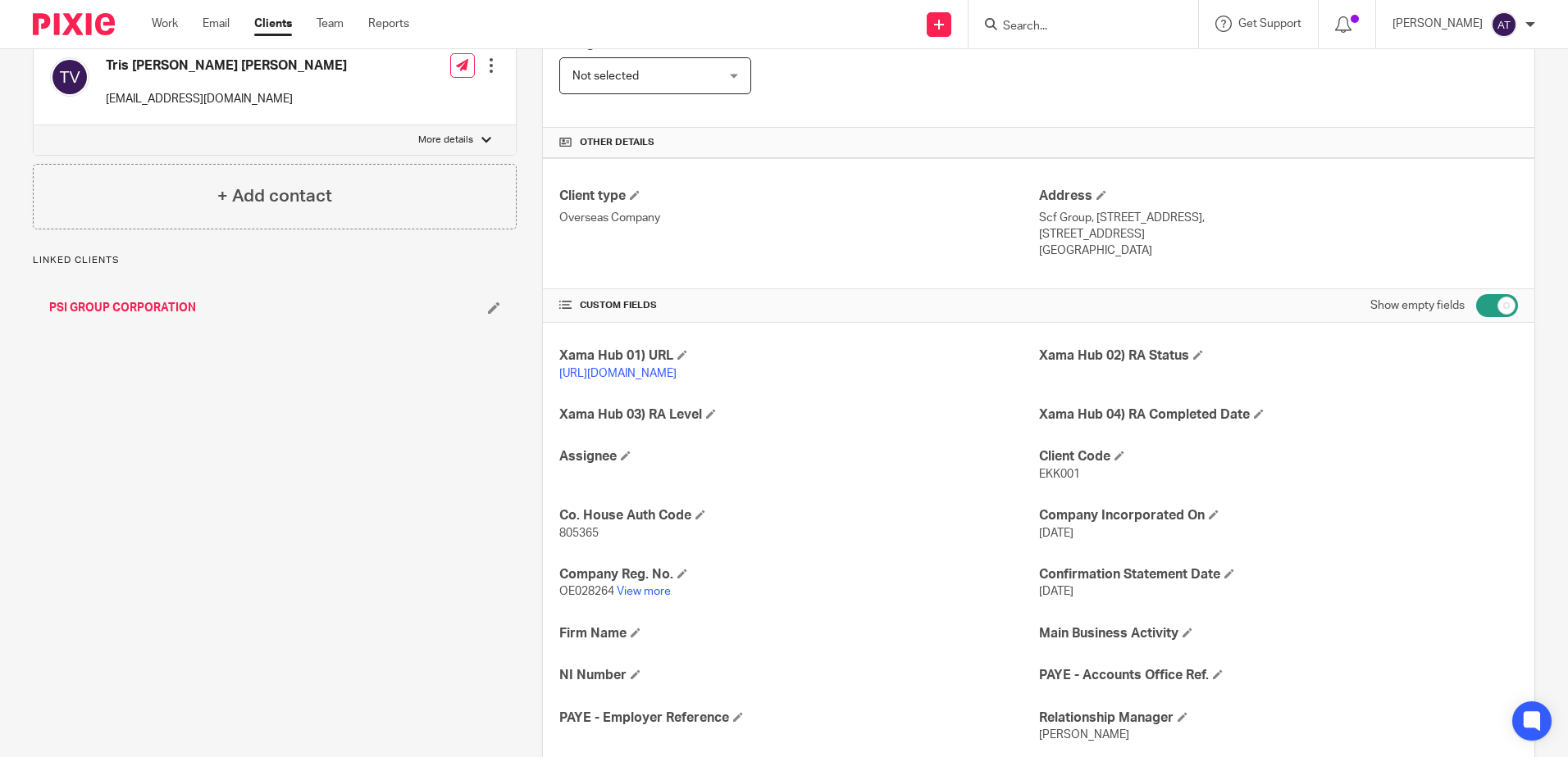
click at [1499, 314] on input "checkbox" at bounding box center [1497, 306] width 42 height 23
checkbox input "false"
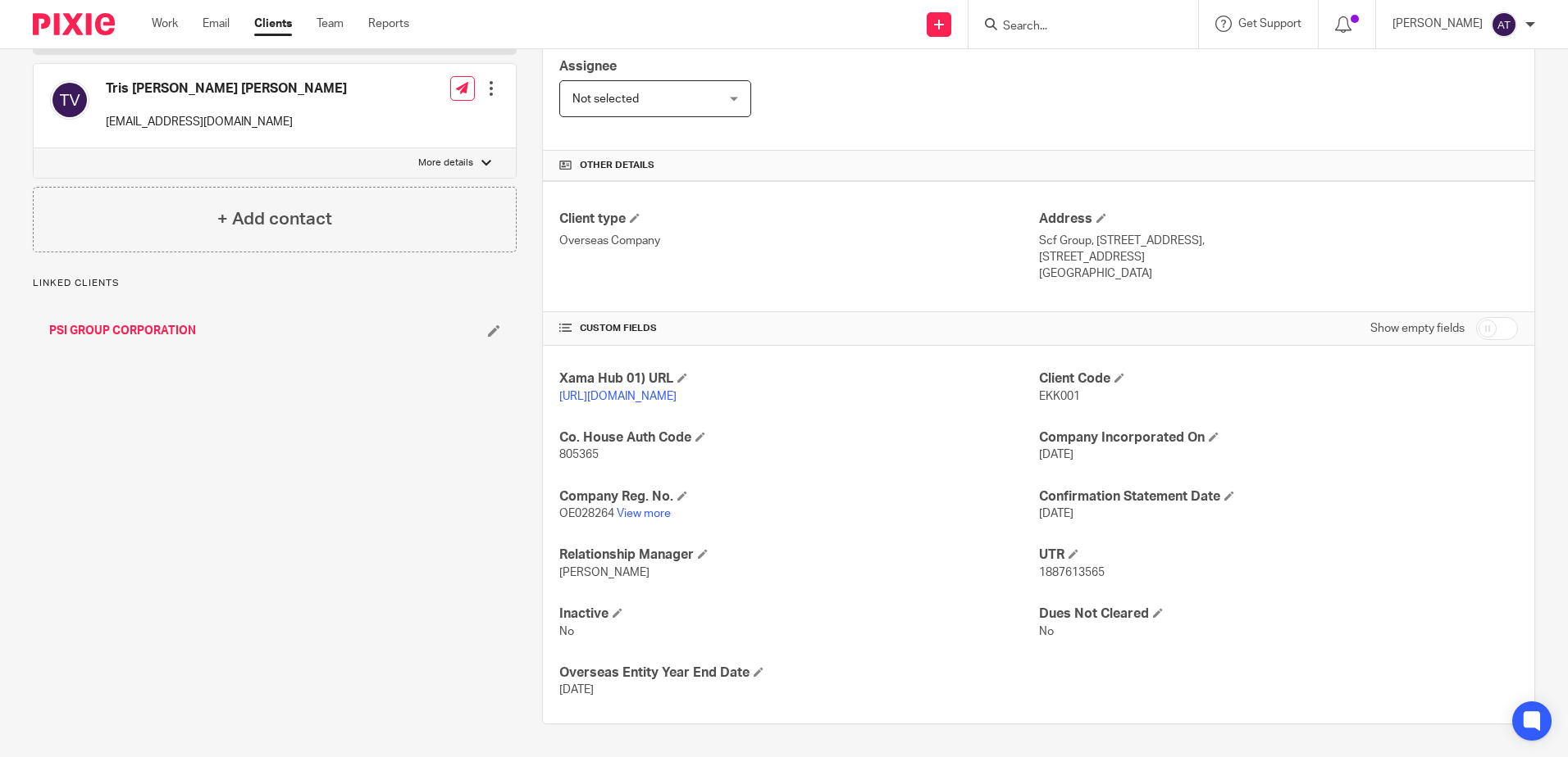
scroll to position [284, 0]
click at [592, 512] on span "OE028264" at bounding box center [587, 514] width 55 height 12
copy p "OE028264"
click at [579, 449] on p "805365" at bounding box center [799, 455] width 479 height 17
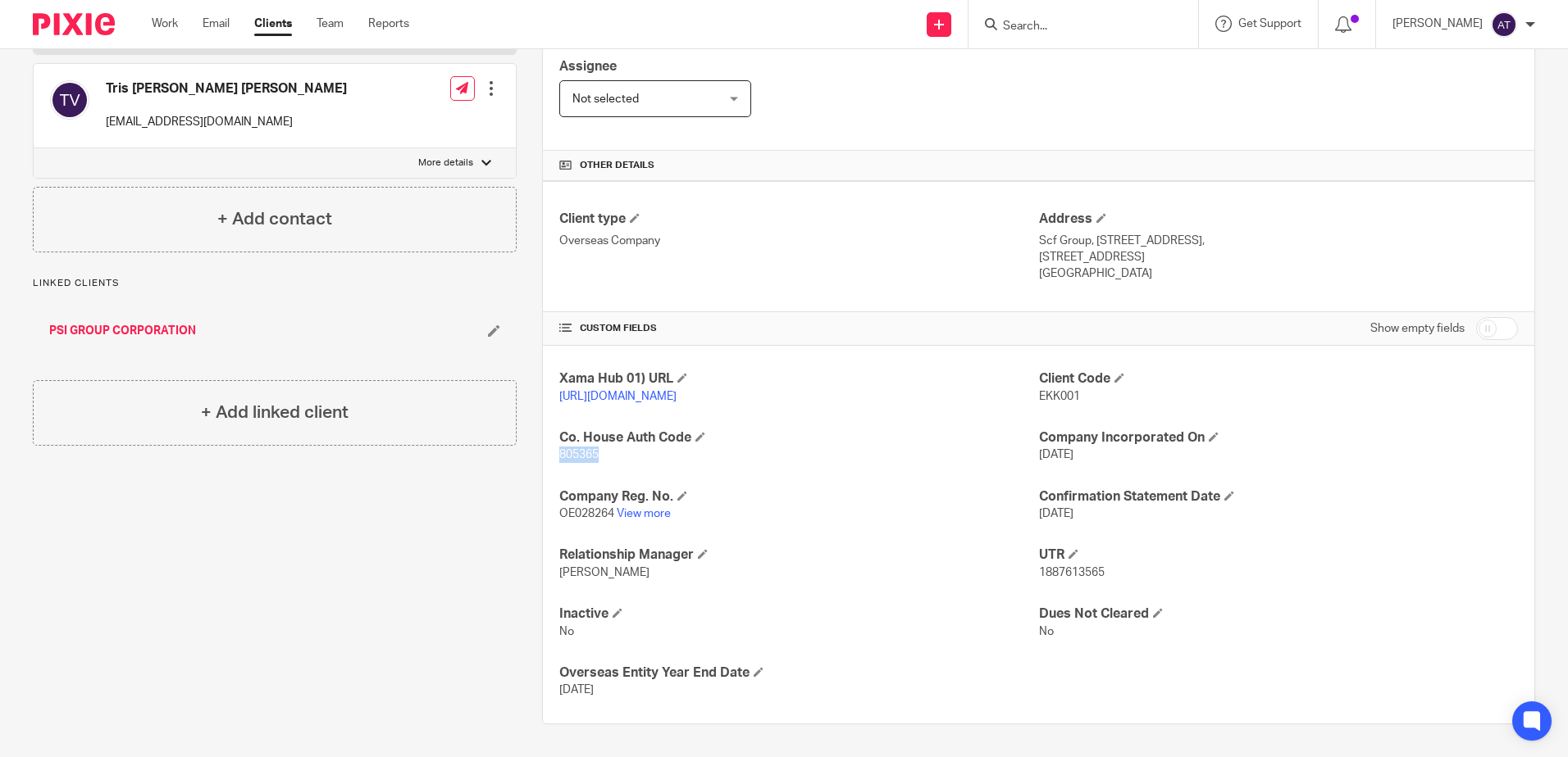
click at [579, 449] on p "805365" at bounding box center [799, 455] width 479 height 17
copy span "805365"
click at [635, 510] on link "View more" at bounding box center [644, 514] width 54 height 12
click at [577, 455] on span "805365" at bounding box center [578, 454] width 39 height 12
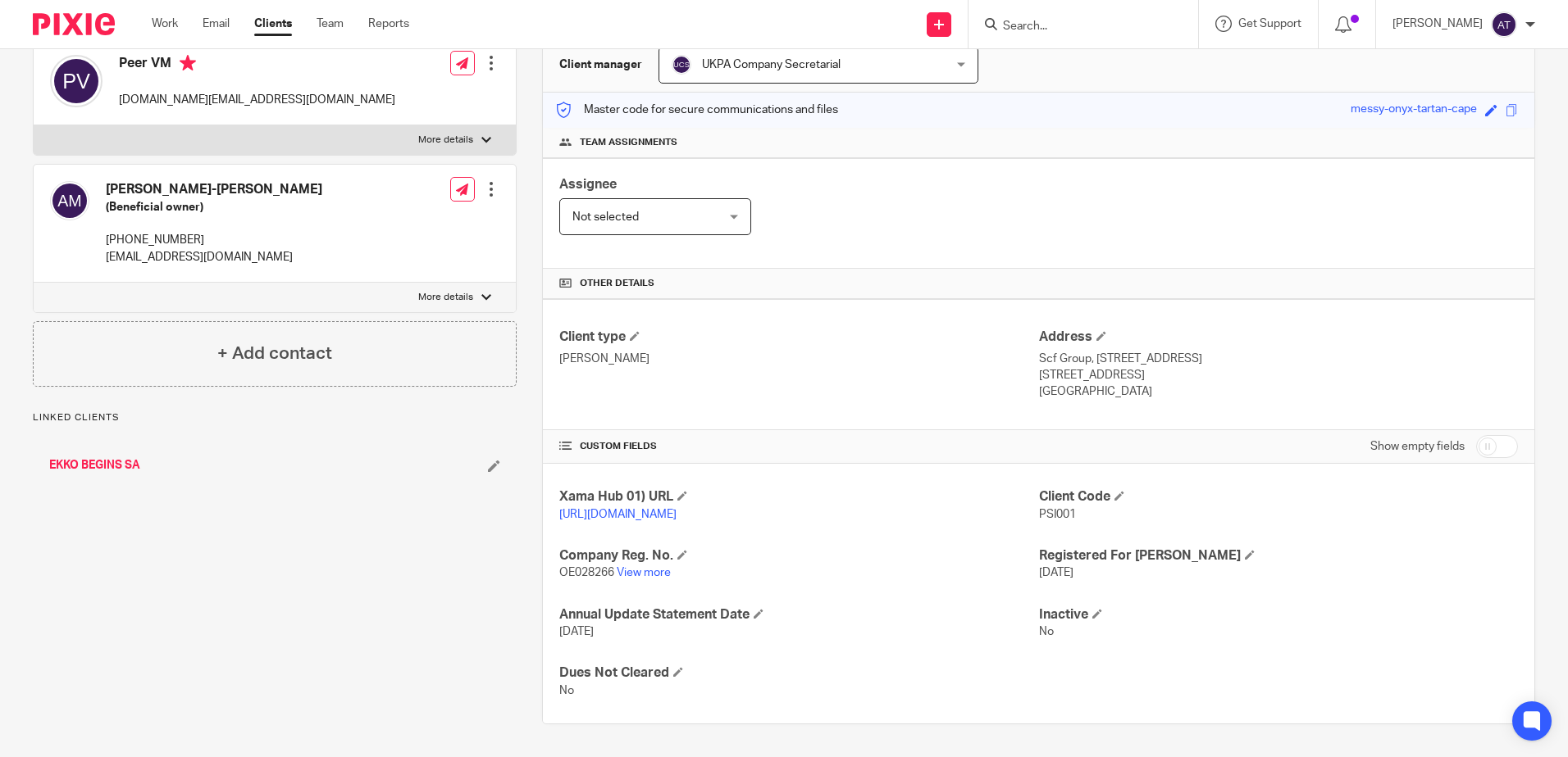
scroll to position [184, 0]
click at [1476, 435] on input "checkbox" at bounding box center [1497, 446] width 42 height 23
checkbox input "true"
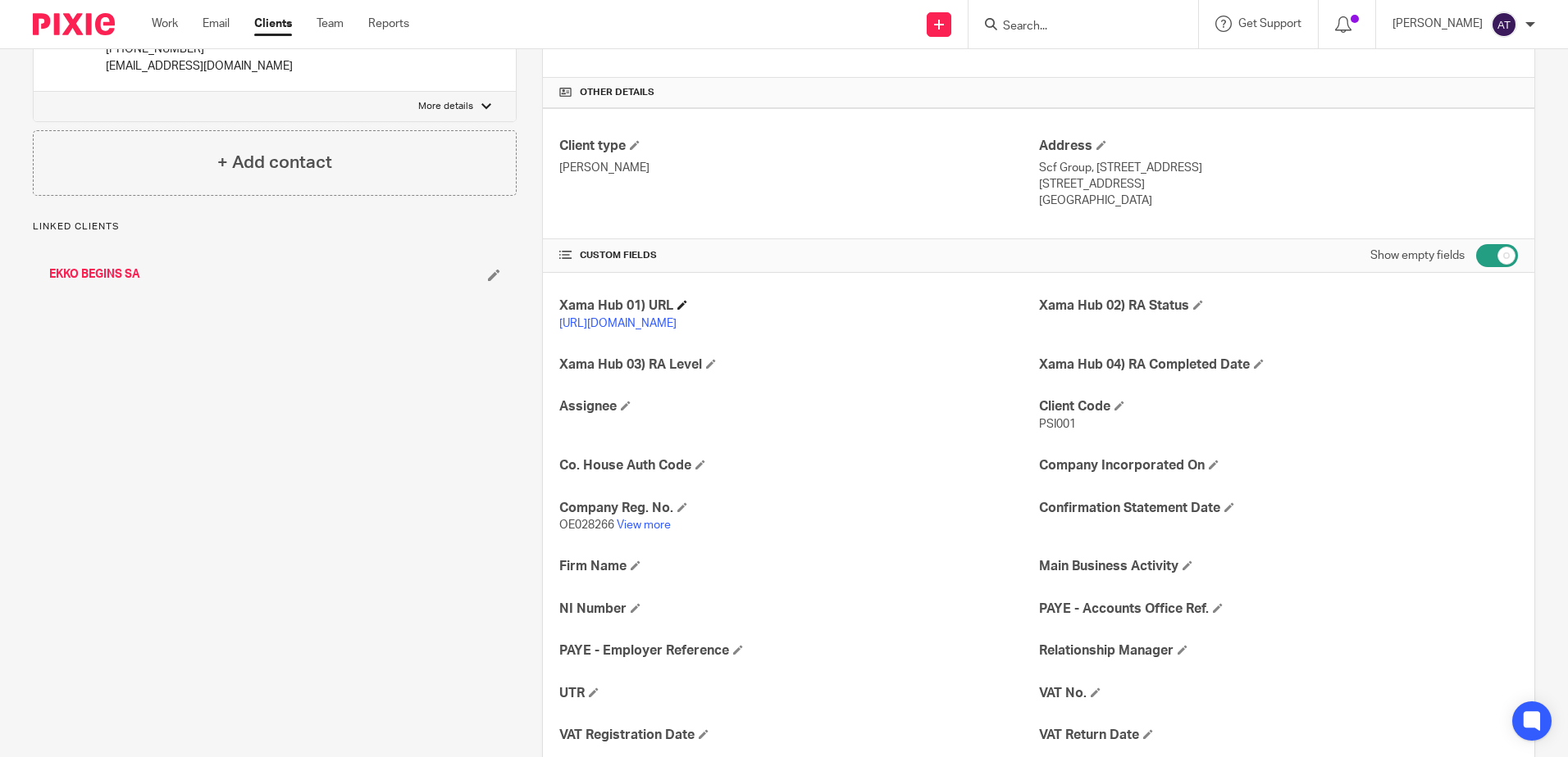
scroll to position [594, 0]
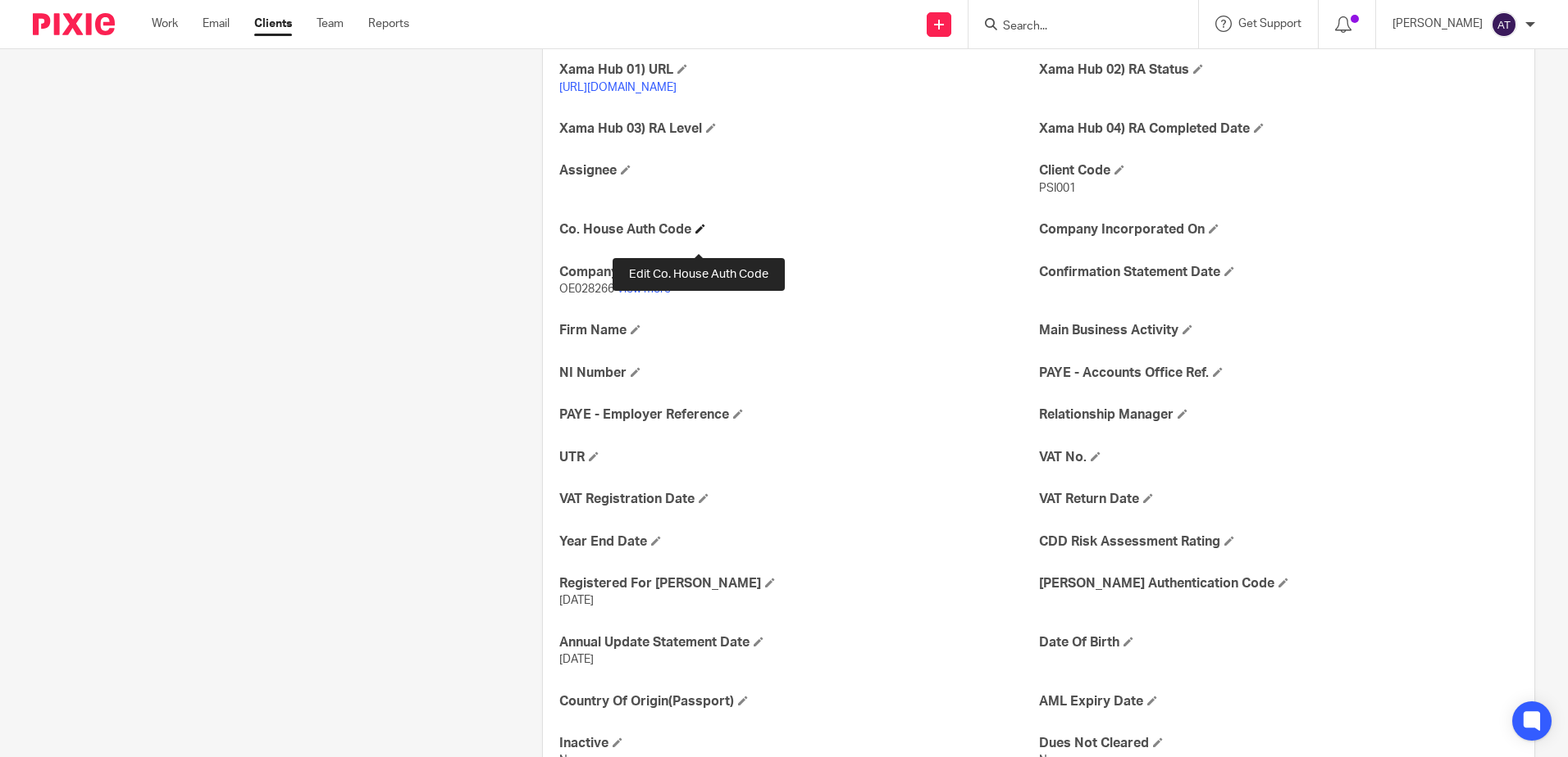
click at [696, 234] on span at bounding box center [700, 228] width 10 height 10
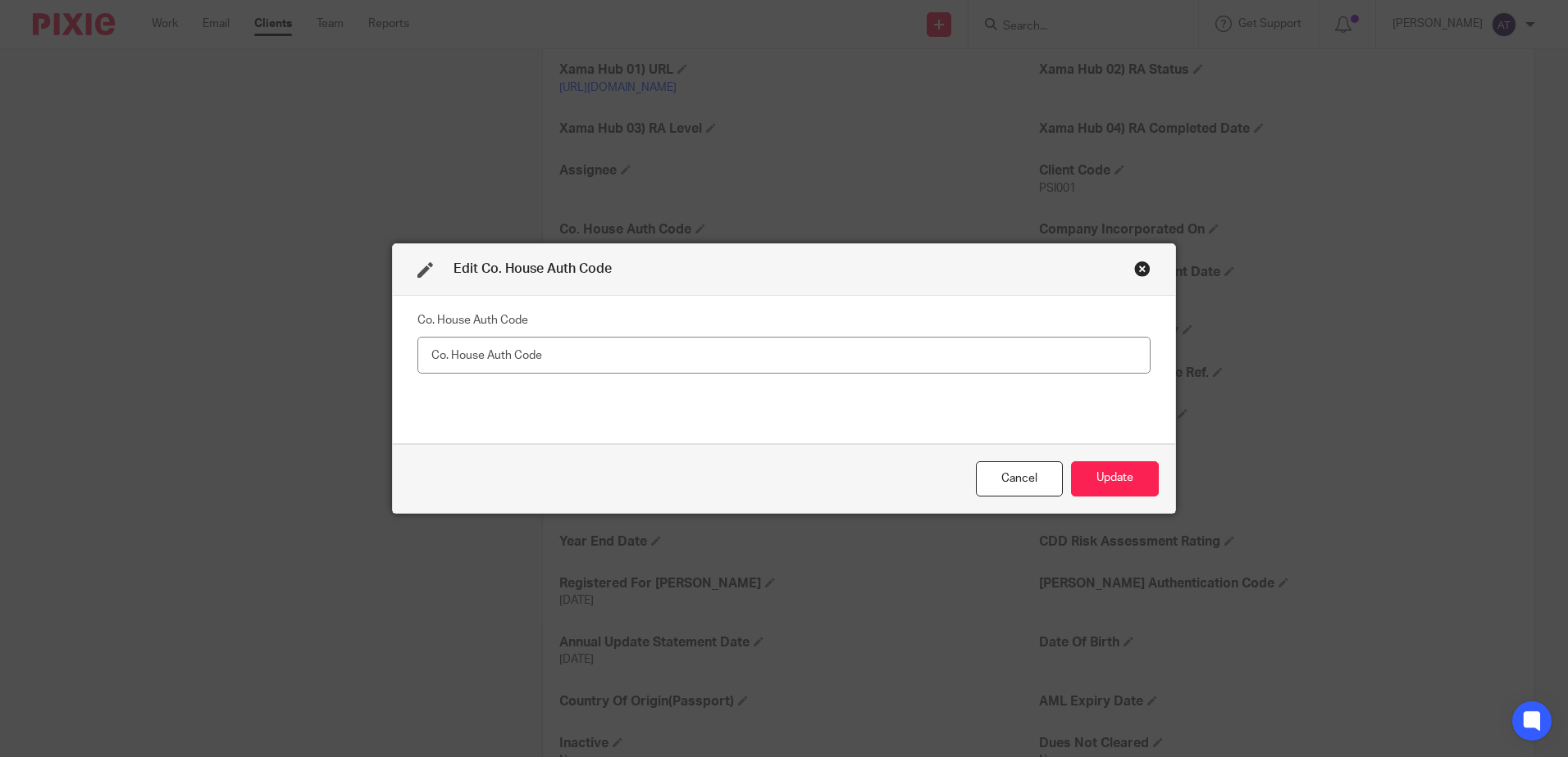
drag, startPoint x: 591, startPoint y: 373, endPoint x: 601, endPoint y: 360, distance: 16.4
click at [590, 373] on div "Co. House Auth Code" at bounding box center [784, 370] width 733 height 123
click at [601, 360] on input "text" at bounding box center [784, 355] width 733 height 37
paste input "952617"
type input "952617"
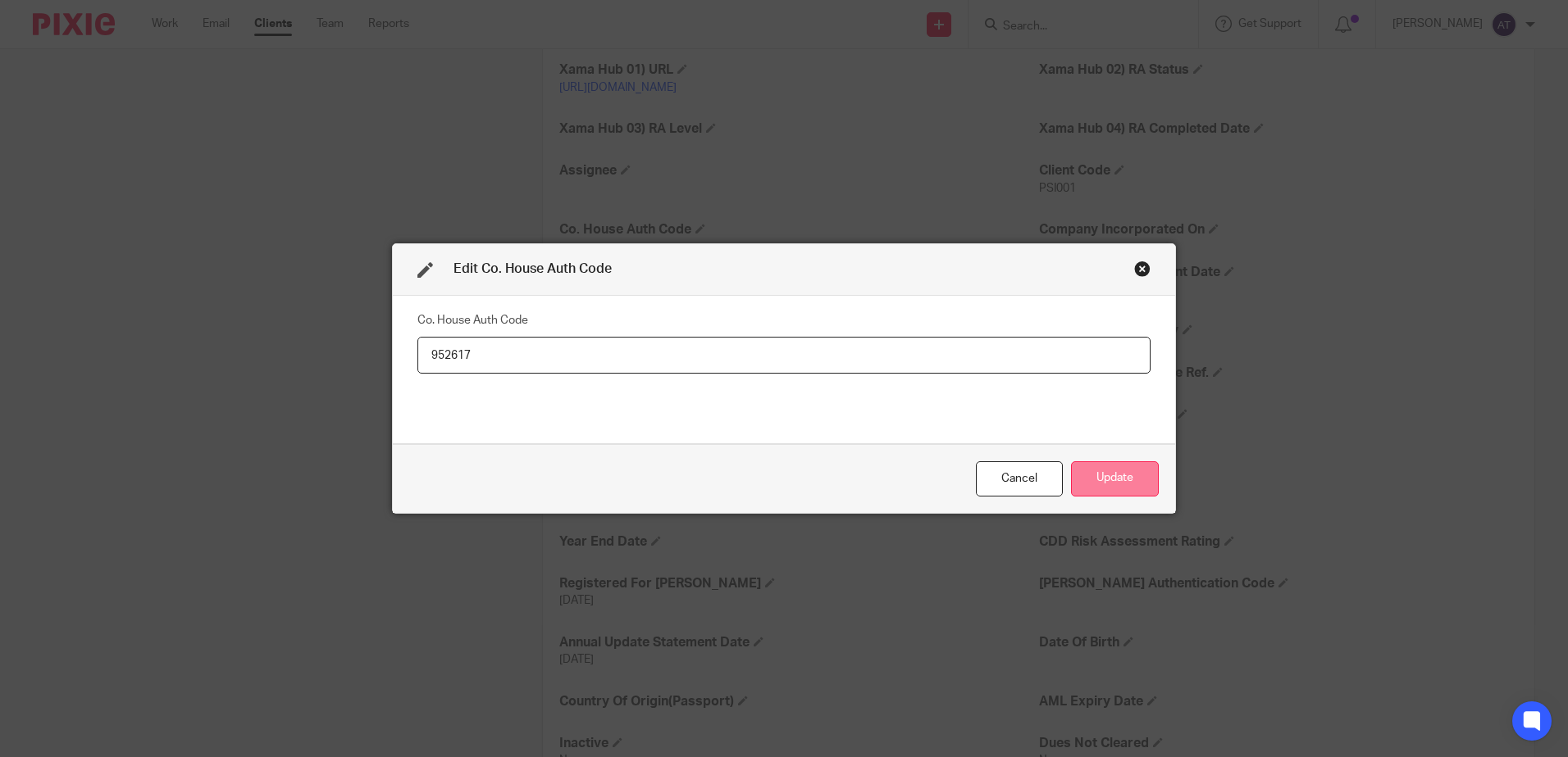
click at [1131, 487] on button "Update" at bounding box center [1114, 479] width 88 height 35
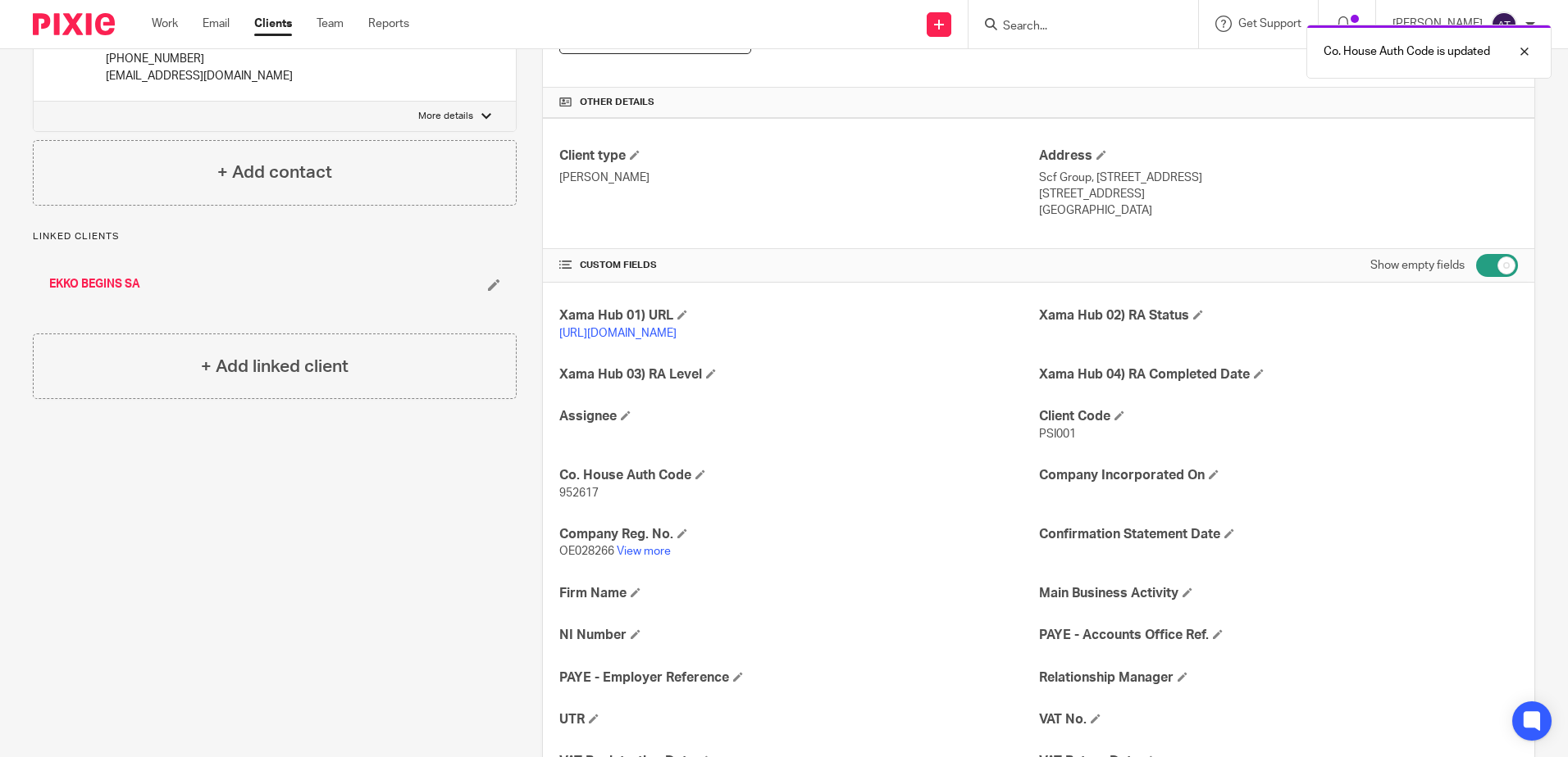
click at [1491, 272] on input "checkbox" at bounding box center [1497, 265] width 42 height 23
checkbox input "false"
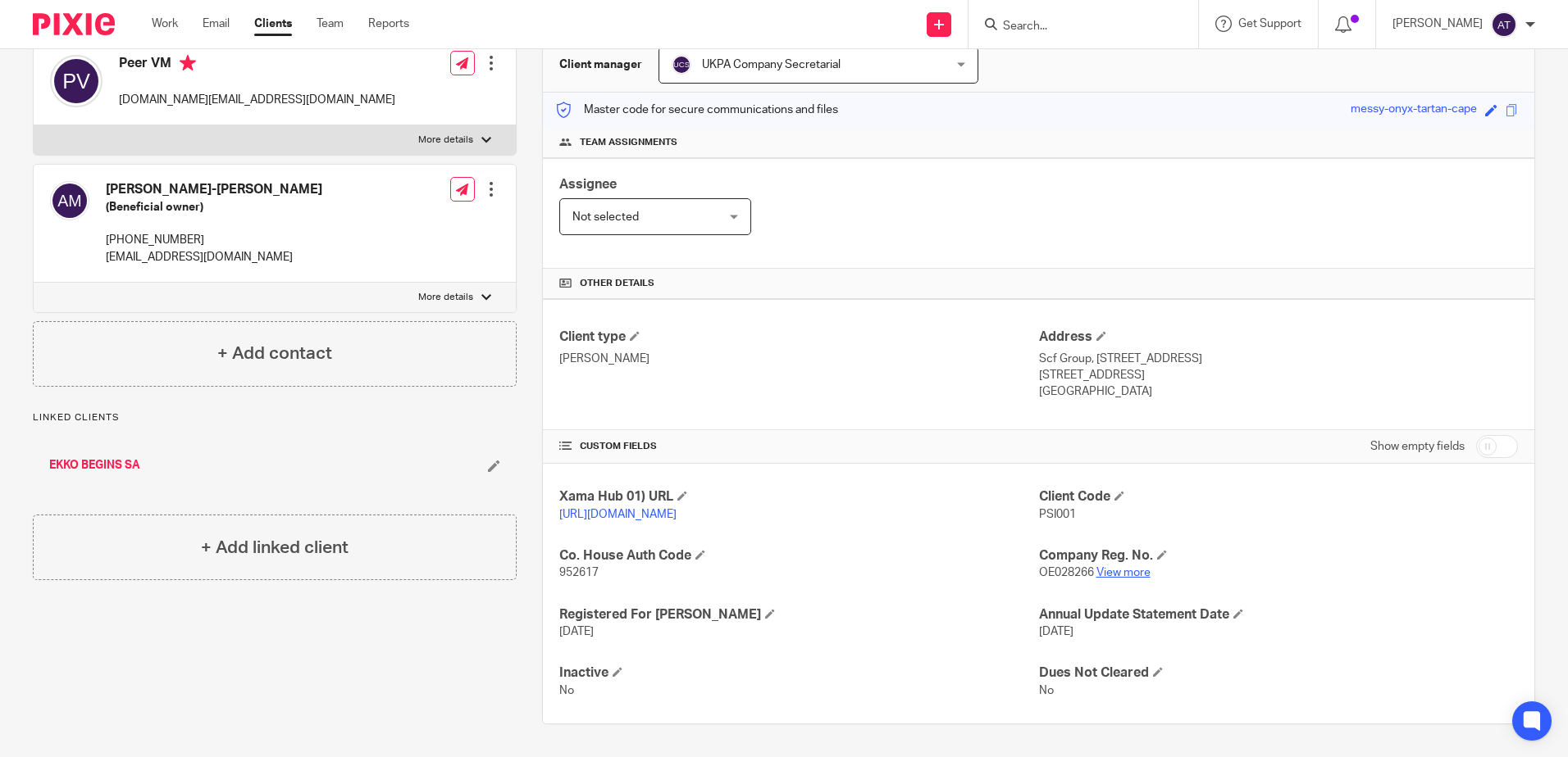
click at [1139, 575] on p "OE028266 View more" at bounding box center [1279, 573] width 479 height 17
click at [1125, 579] on p "OE028266 View more" at bounding box center [1279, 573] width 479 height 17
click at [1126, 573] on link "View more" at bounding box center [1123, 573] width 54 height 12
click at [1058, 572] on span "OE028266" at bounding box center [1067, 573] width 55 height 12
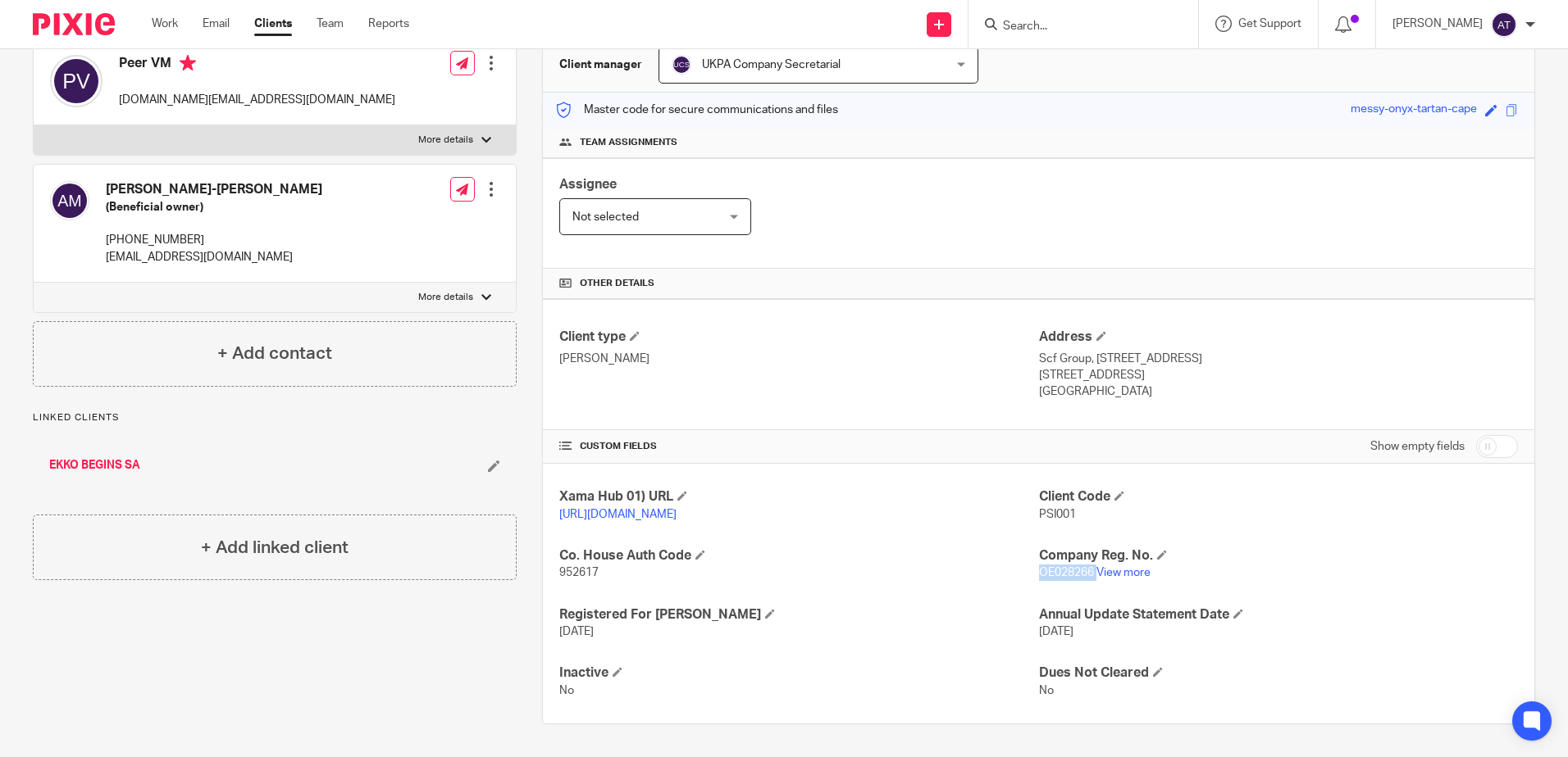
copy p "OE028266"
click at [586, 567] on span "952617" at bounding box center [578, 573] width 39 height 12
copy span "952617"
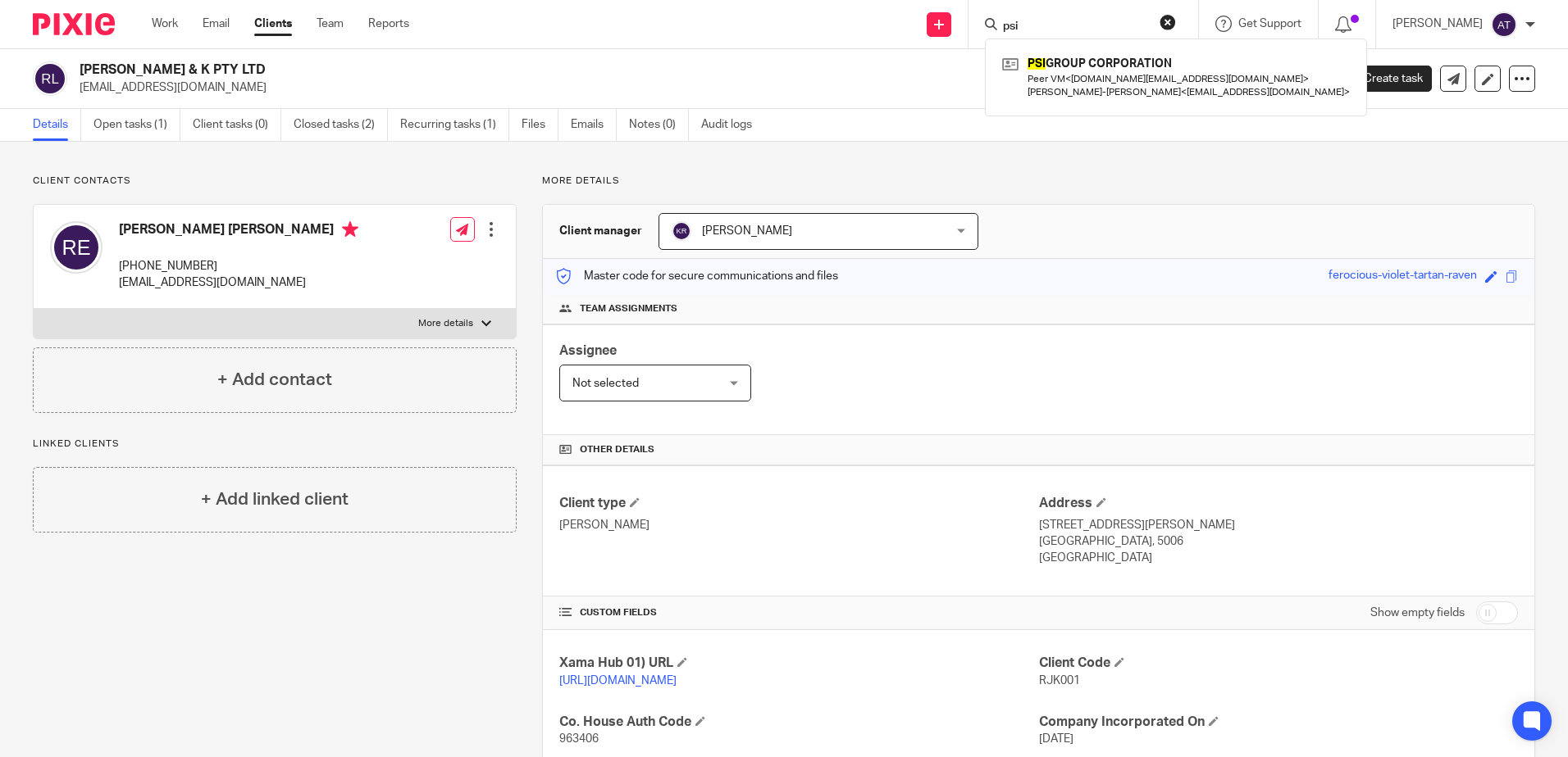
click at [1044, 30] on input "psi" at bounding box center [1074, 27] width 148 height 15
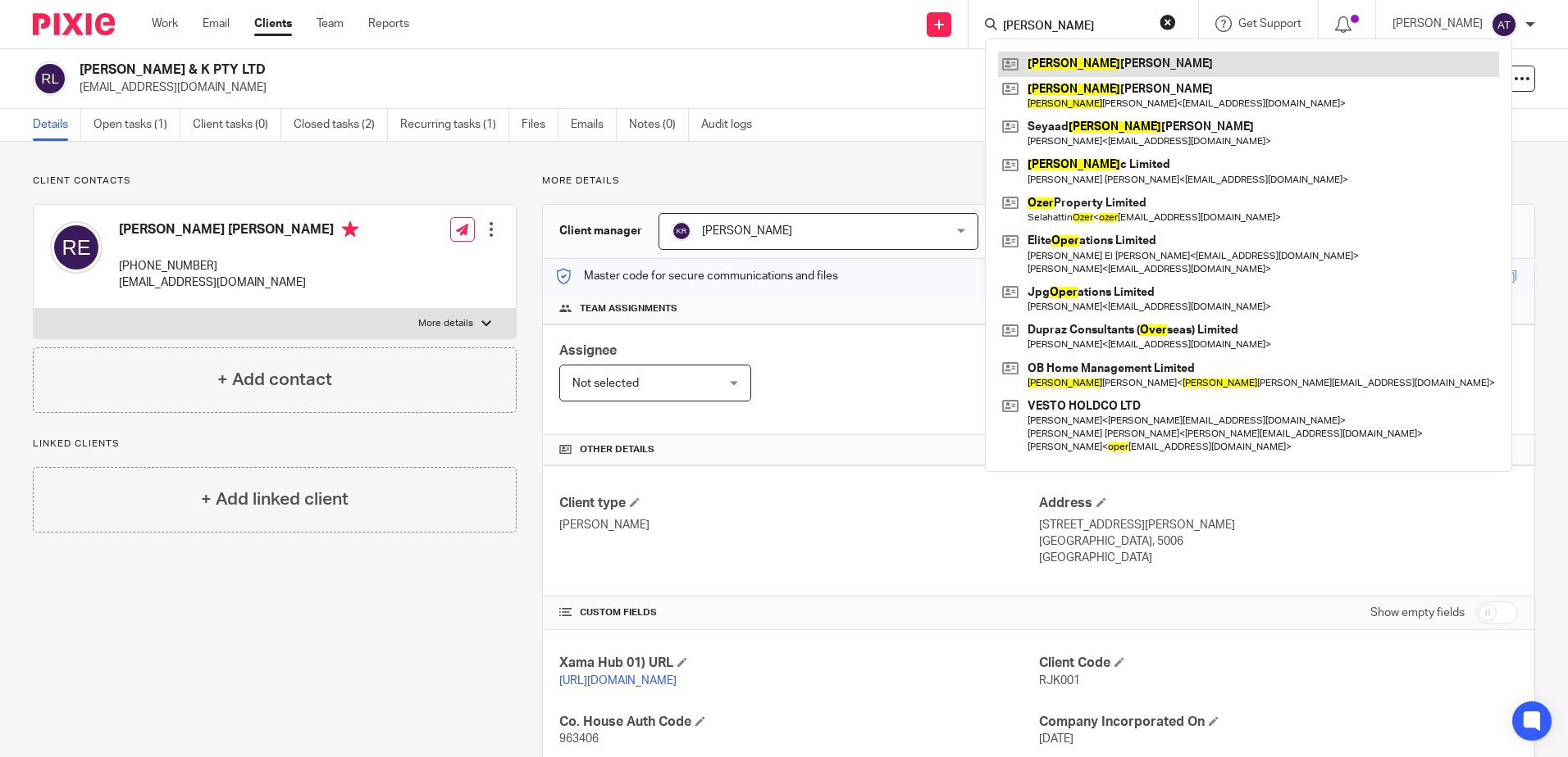
type input "[PERSON_NAME]"
click at [1090, 55] on link at bounding box center [1249, 63] width 501 height 25
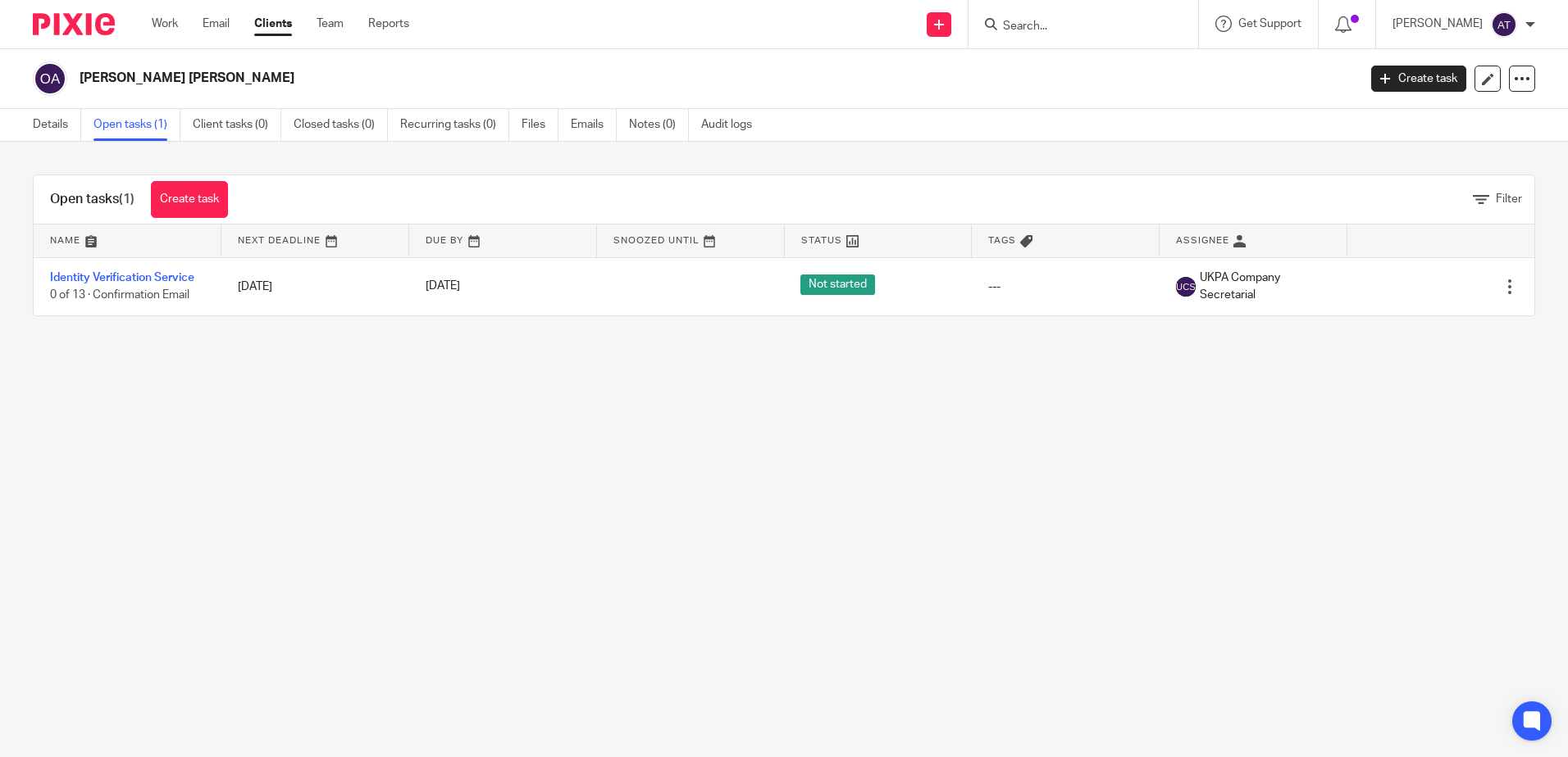
drag, startPoint x: 84, startPoint y: 79, endPoint x: 226, endPoint y: 81, distance: 142.0
click at [226, 81] on h2 "[PERSON_NAME] [PERSON_NAME]" at bounding box center [587, 78] width 1014 height 17
drag, startPoint x: 738, startPoint y: 671, endPoint x: 802, endPoint y: 722, distance: 81.8
click at [738, 671] on main "[PERSON_NAME] [PERSON_NAME] Create task Update from Companies House Export data…" at bounding box center [784, 378] width 1568 height 757
click at [760, 495] on main "Omer Ali Mohamed Ali Create task Update from Companies House Export data Merge …" at bounding box center [784, 378] width 1568 height 757
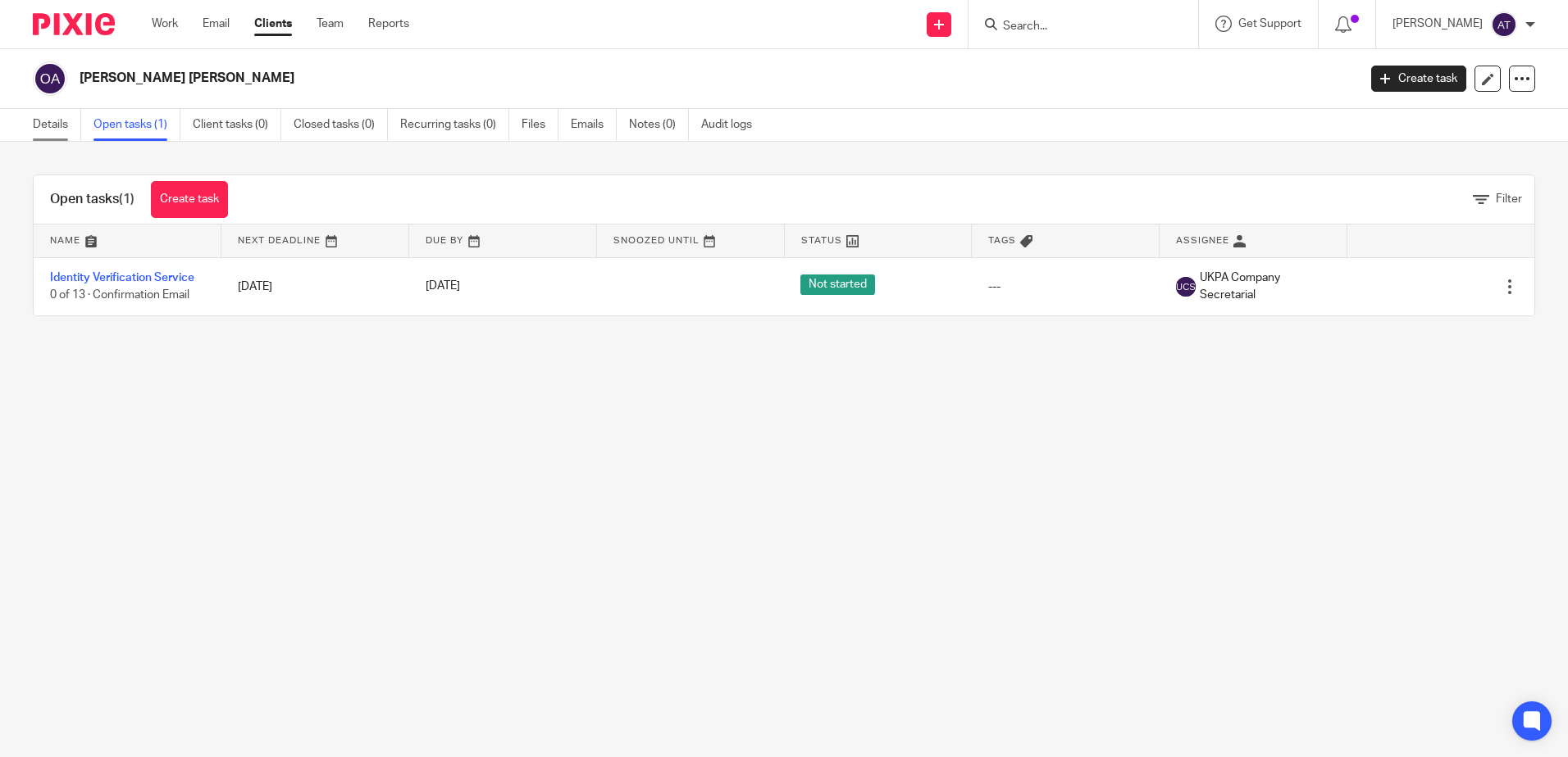
click at [57, 121] on link "Details" at bounding box center [57, 125] width 49 height 32
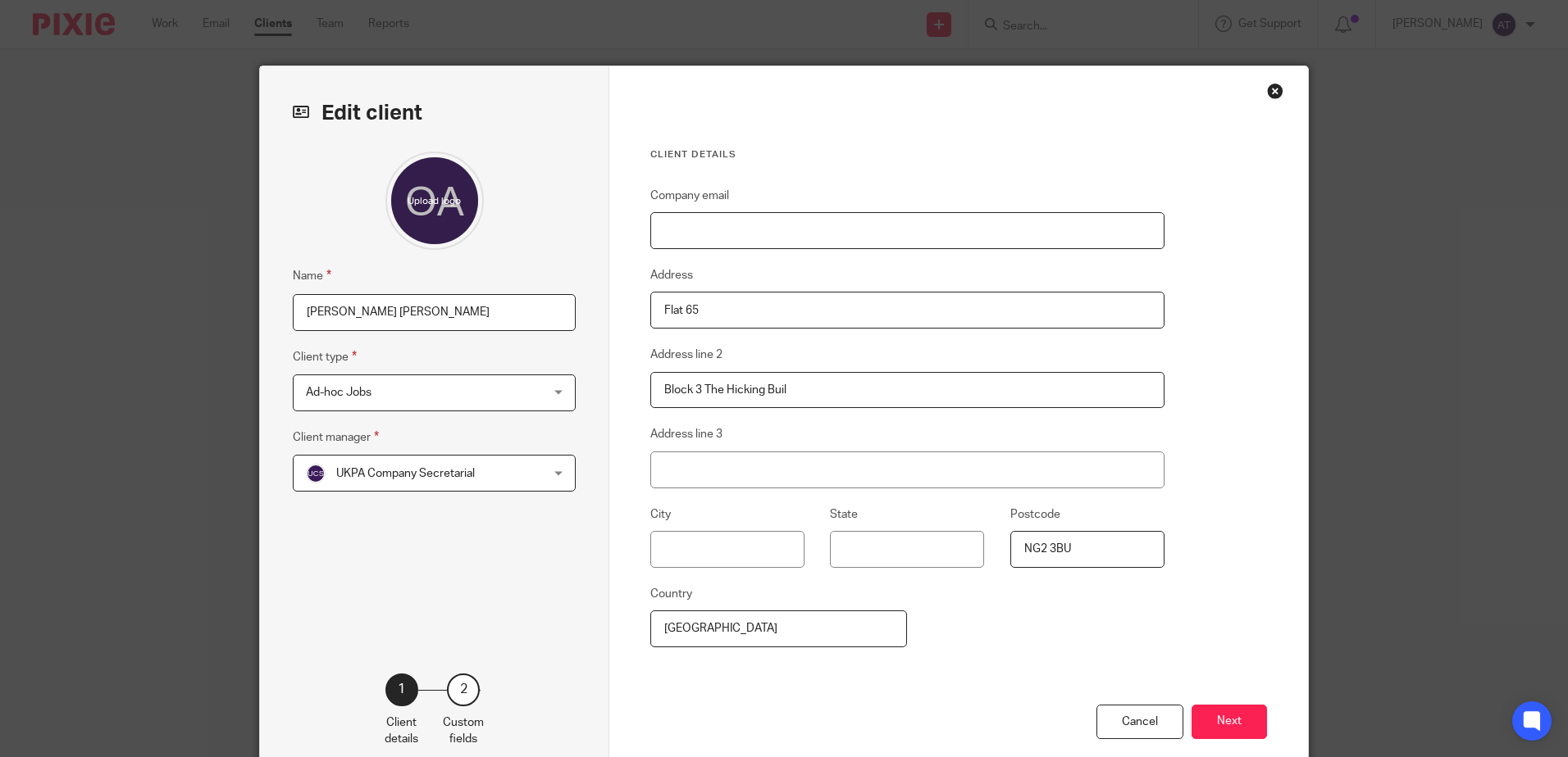
click at [740, 231] on input "Company email" at bounding box center [907, 230] width 514 height 37
paste input ""omer.aldood@outlook.com" <omer.aldood@outlook.com>"
click at [987, 221] on input ""omer.aldood@outlook.com" <omer.aldood@outlook.com>" at bounding box center [907, 230] width 514 height 37
click at [656, 226] on input ""omer.aldood@outlook.com" at bounding box center [907, 230] width 514 height 37
type input "[EMAIL_ADDRESS][DOMAIN_NAME]"
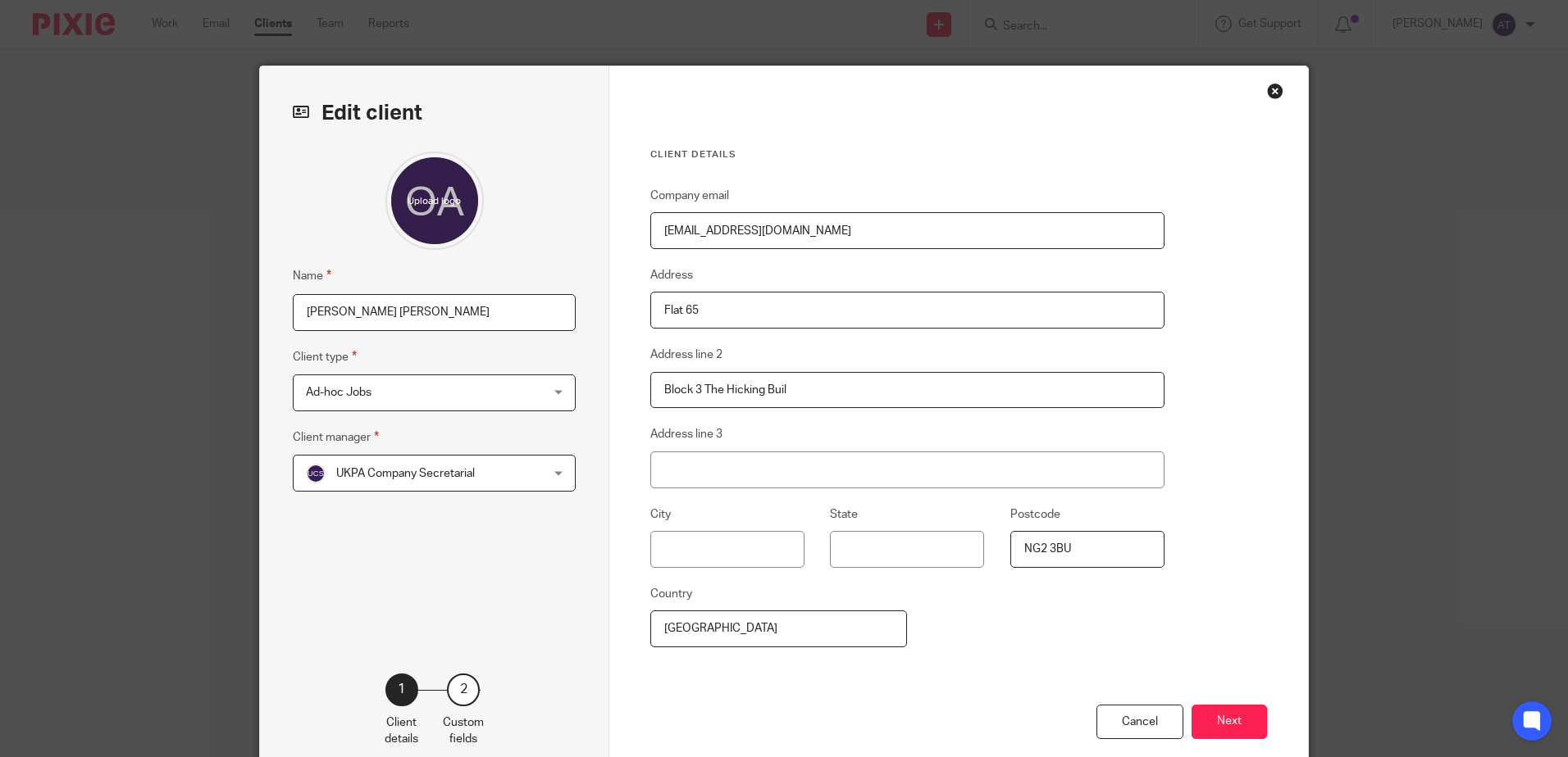
drag, startPoint x: 823, startPoint y: 230, endPoint x: 594, endPoint y: 217, distance: 229.4
click at [594, 217] on div "Edit client Name Omer Ali Mohamed Ali Client type Ad-hoc Jobs Ad-hoc Jobs Ad-ho…" at bounding box center [783, 423] width 1047 height 714
click at [1244, 730] on button "Next" at bounding box center [1229, 722] width 75 height 35
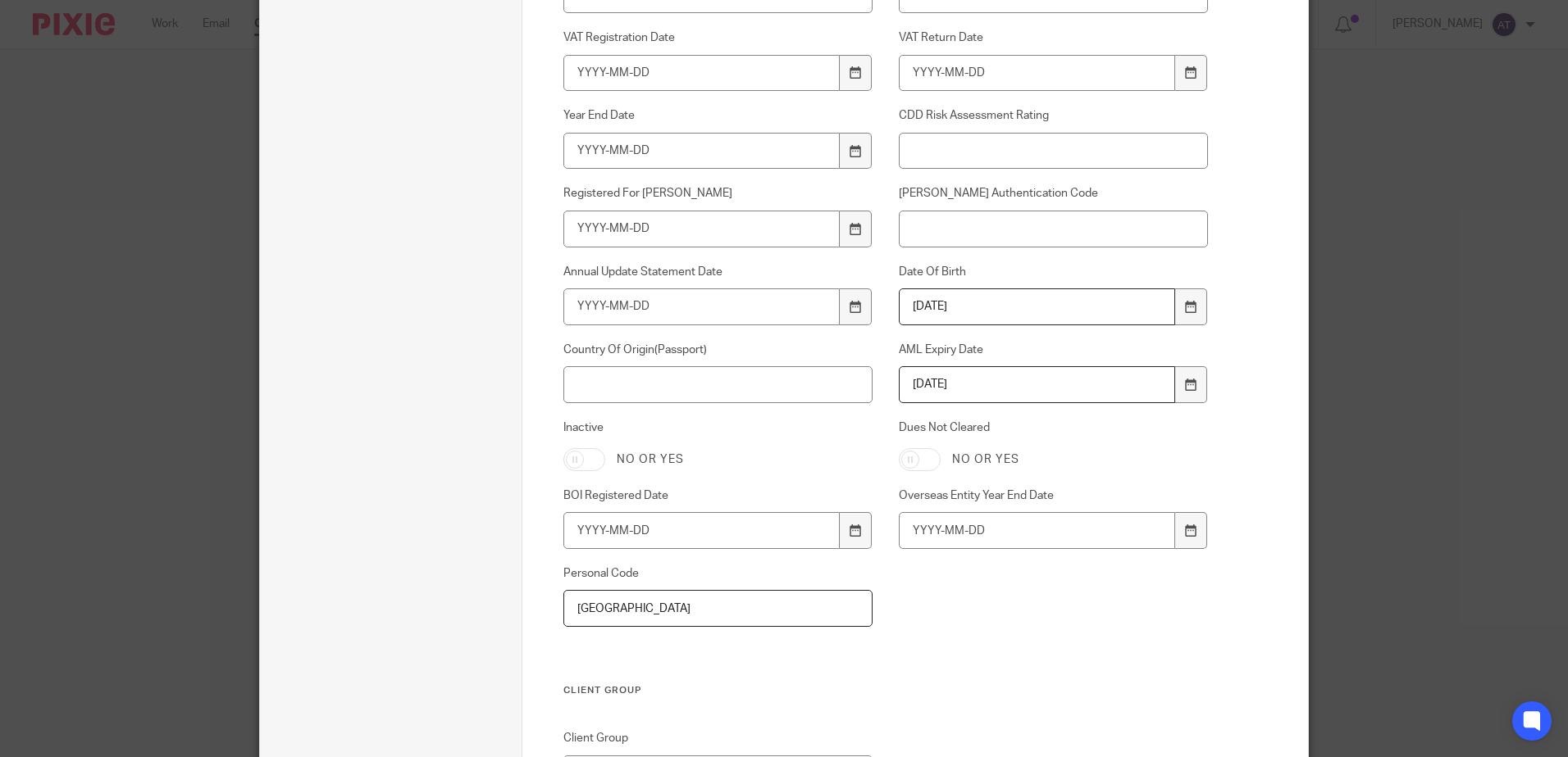
scroll to position [1136, 0]
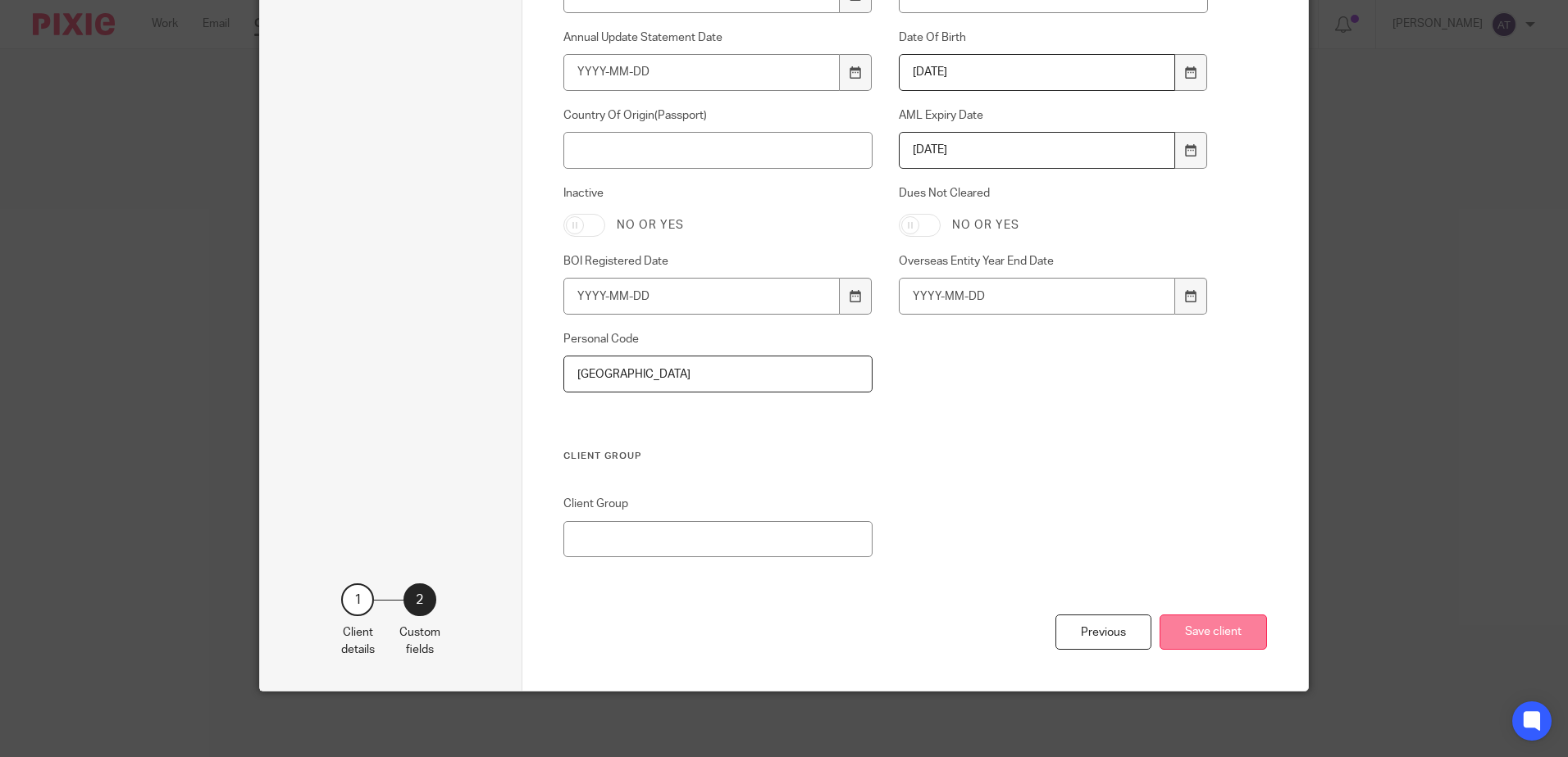
click at [1193, 622] on button "Save client" at bounding box center [1213, 632] width 107 height 35
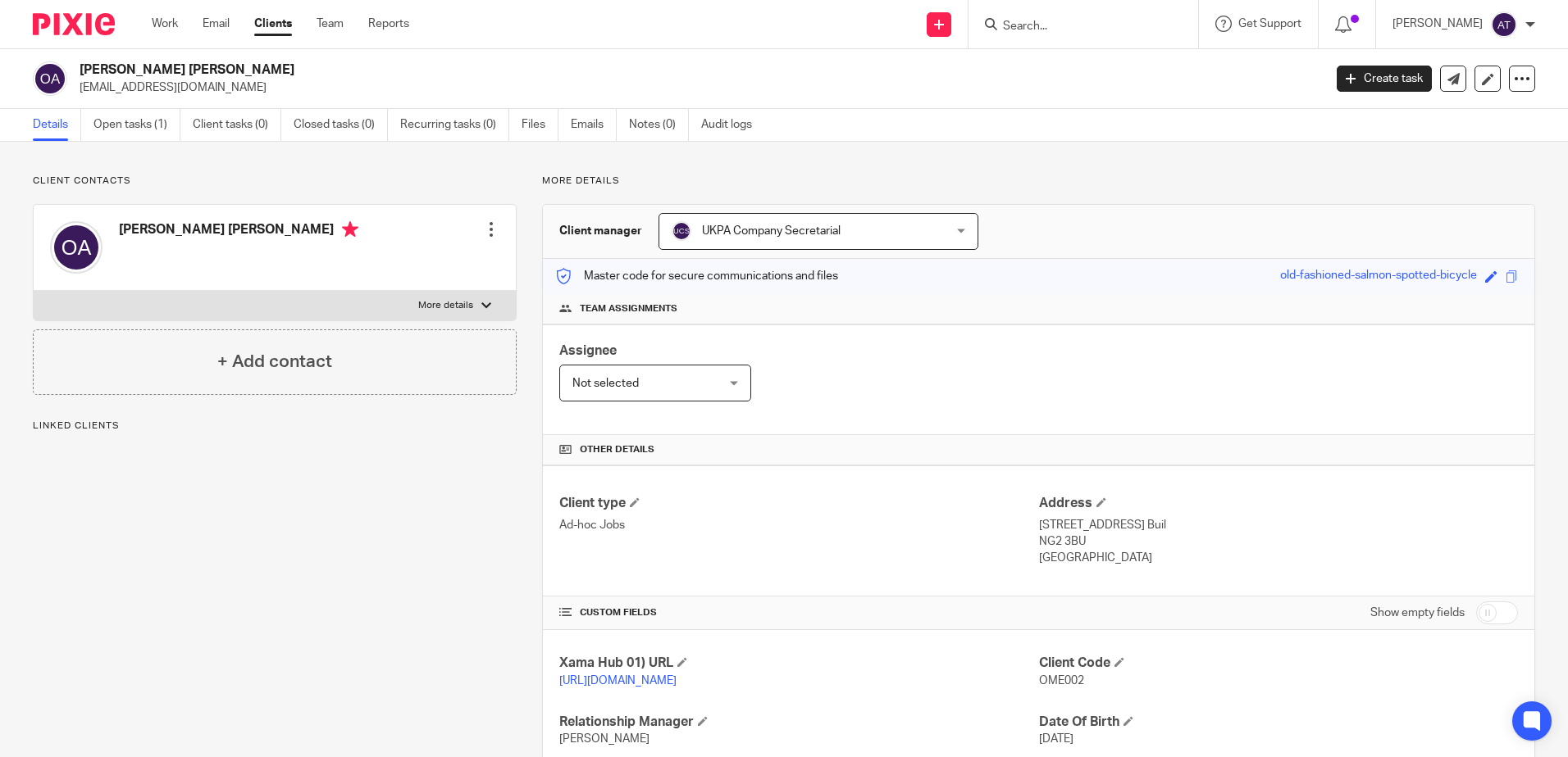
click at [484, 234] on div at bounding box center [491, 229] width 17 height 17
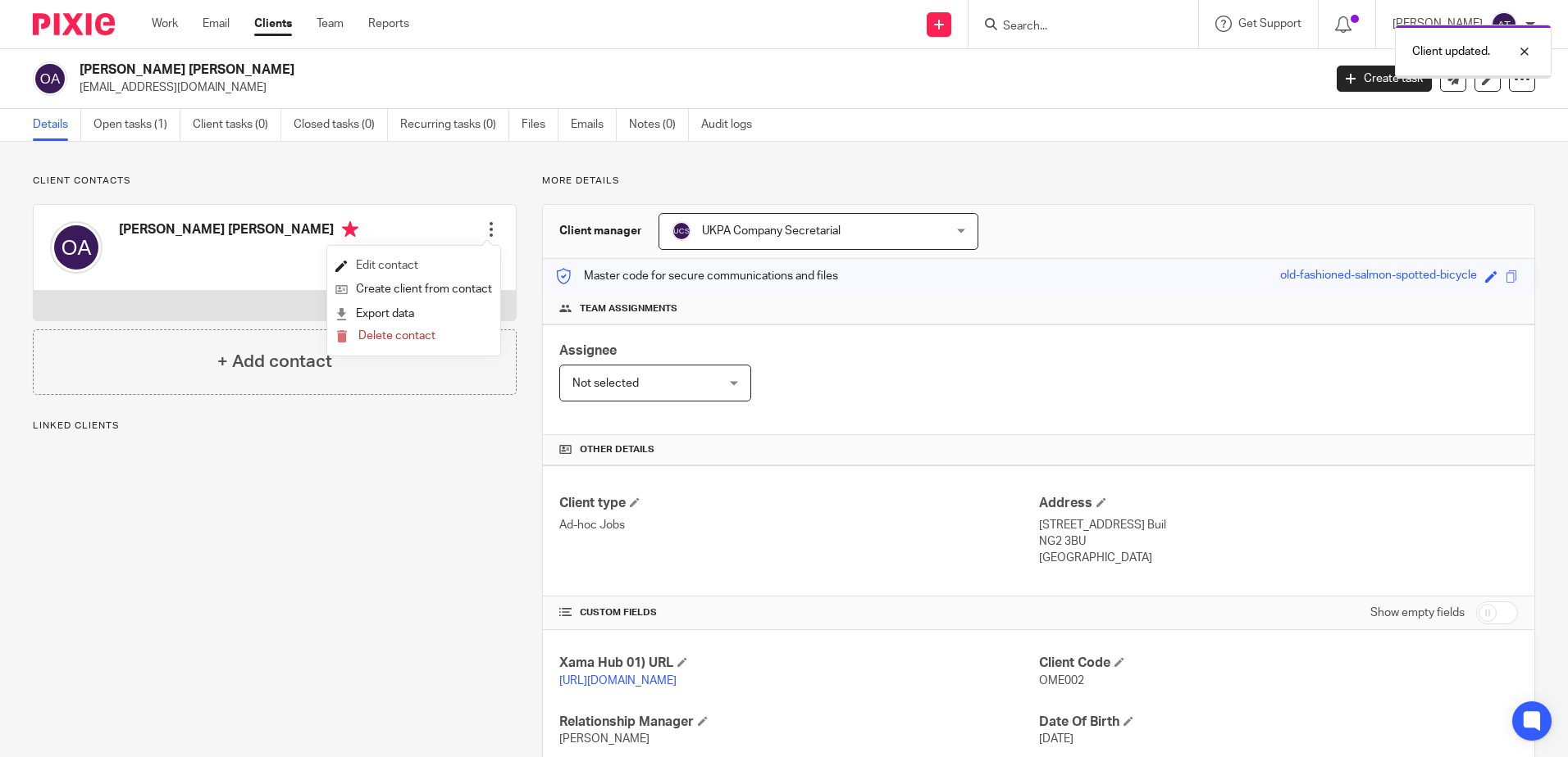
click at [388, 262] on link "Edit contact" at bounding box center [413, 266] width 157 height 24
click at [395, 272] on link "Edit contact" at bounding box center [413, 266] width 157 height 24
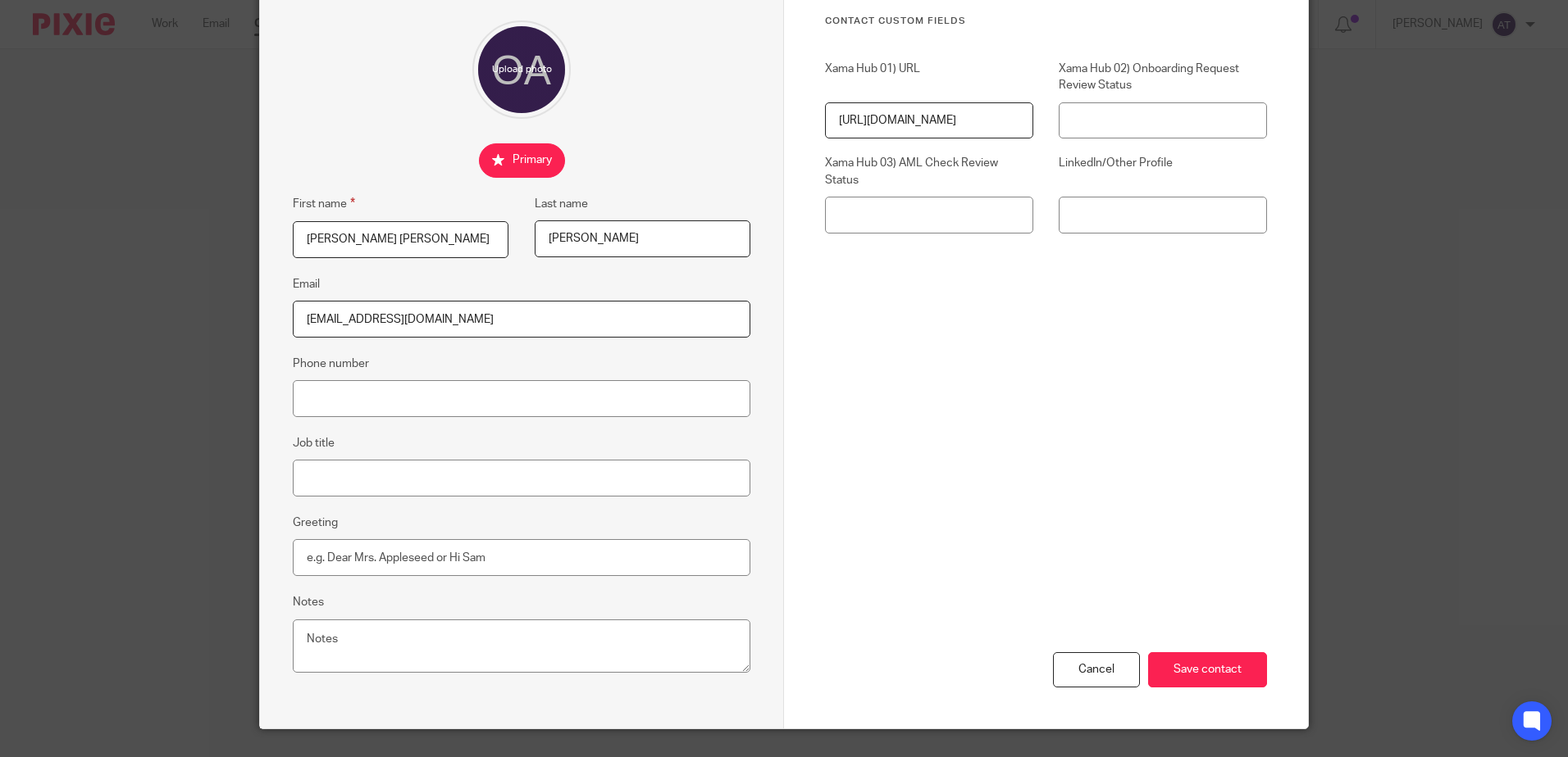
scroll to position [172, 0]
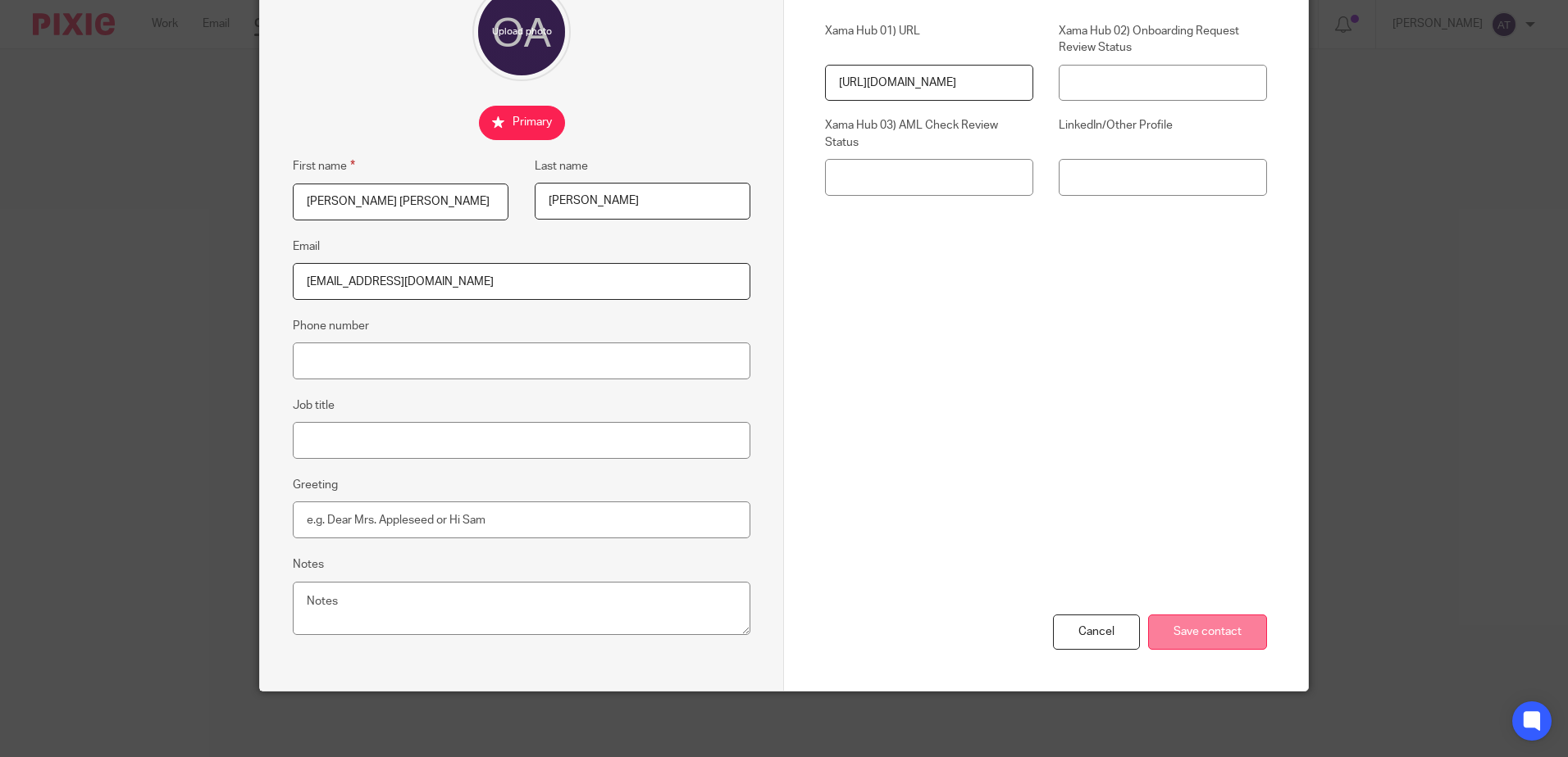
type input "[EMAIL_ADDRESS][DOMAIN_NAME]"
click at [1186, 629] on input "Save contact" at bounding box center [1206, 632] width 118 height 35
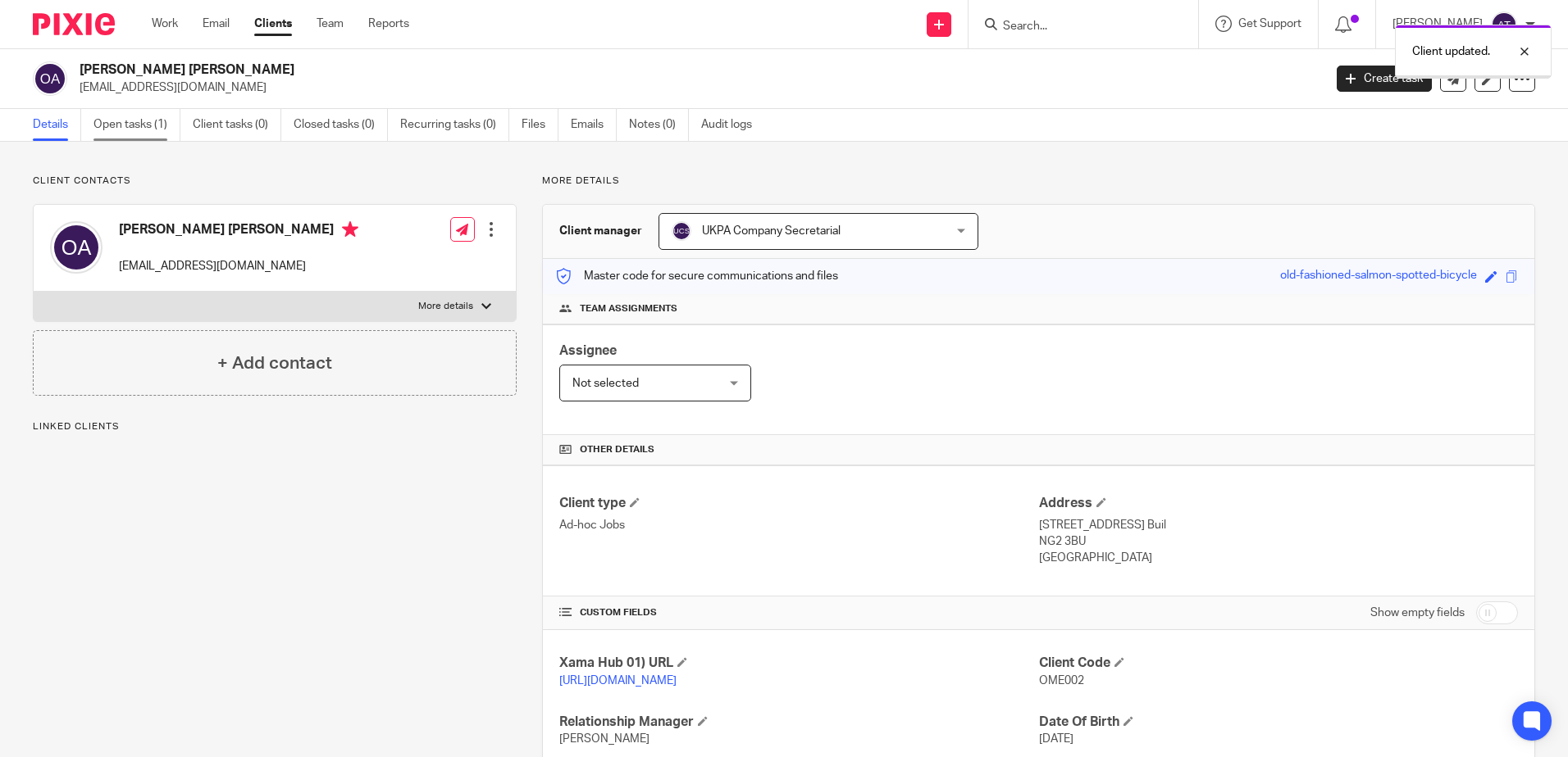
click at [95, 118] on link "Open tasks (1)" at bounding box center [137, 125] width 87 height 32
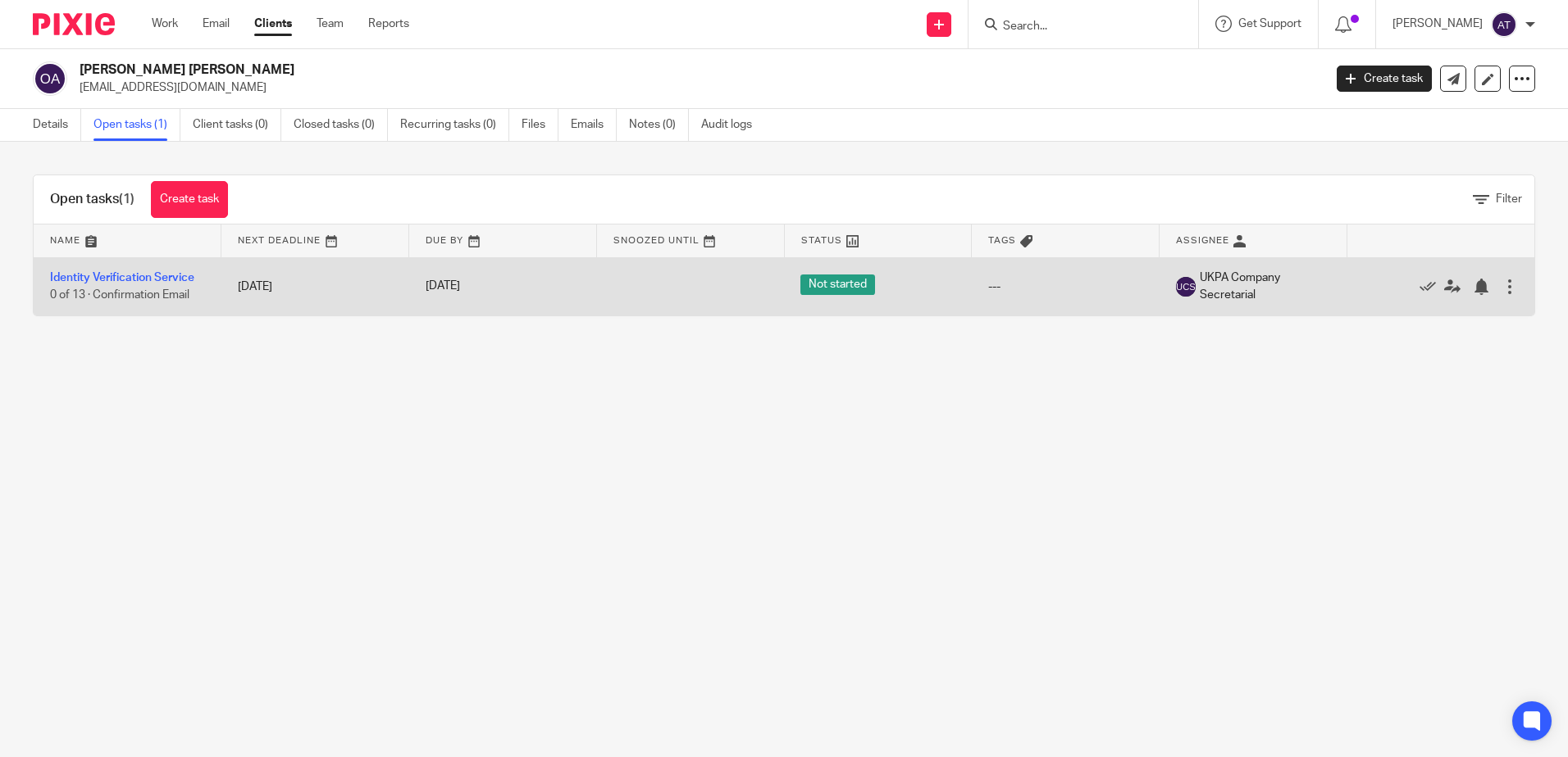
click at [169, 272] on td "Identity Verification Service 0 of 13 · Confirmation Email" at bounding box center [128, 285] width 188 height 58
click at [181, 284] on link "Identity Verification Service" at bounding box center [121, 278] width 144 height 12
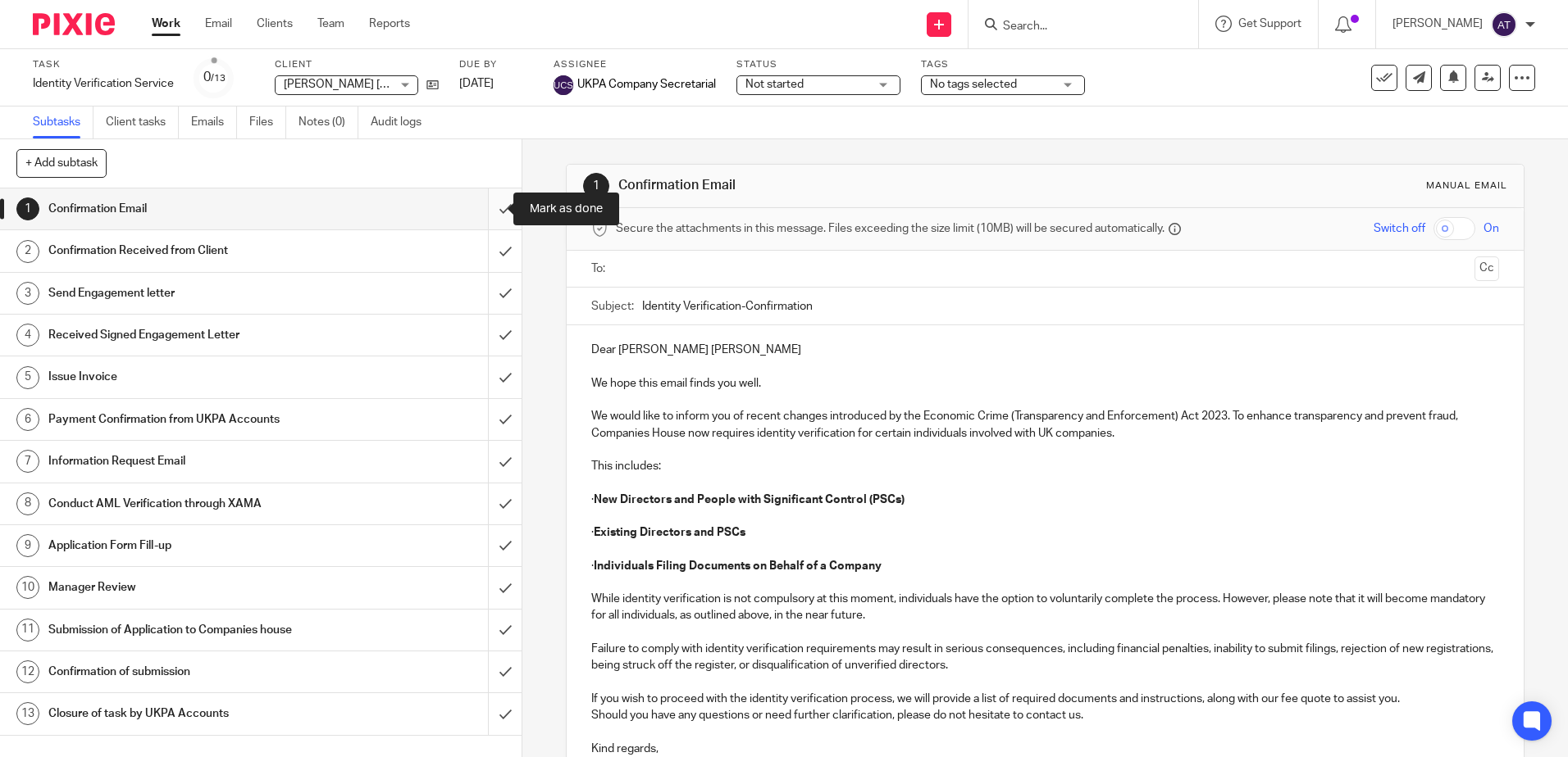
click at [484, 202] on input "submit" at bounding box center [261, 208] width 521 height 41
click at [487, 251] on input "submit" at bounding box center [261, 250] width 521 height 41
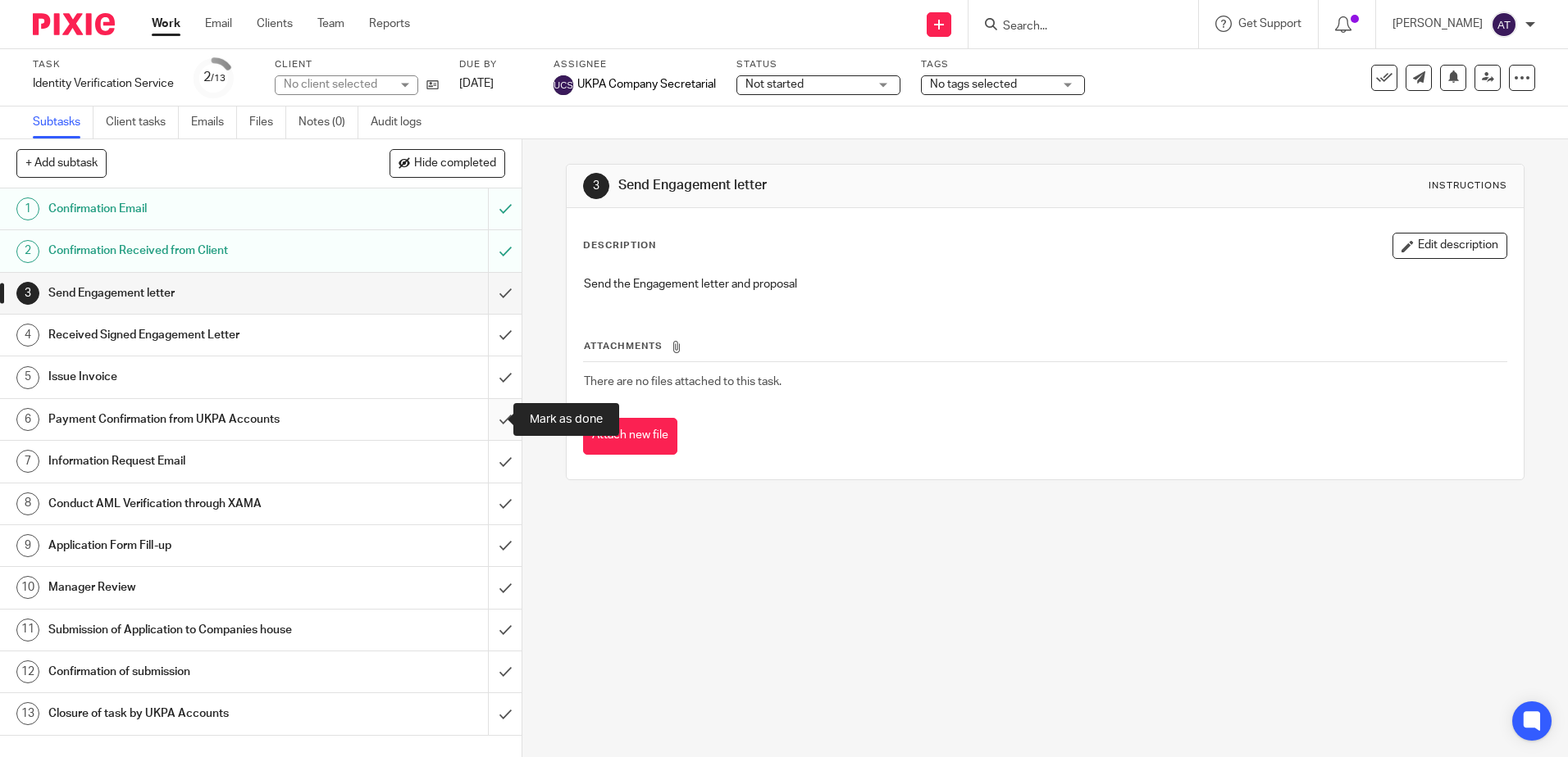
click at [492, 424] on input "submit" at bounding box center [261, 419] width 521 height 41
click at [491, 462] on input "submit" at bounding box center [261, 461] width 521 height 41
